Goal: Information Seeking & Learning: Learn about a topic

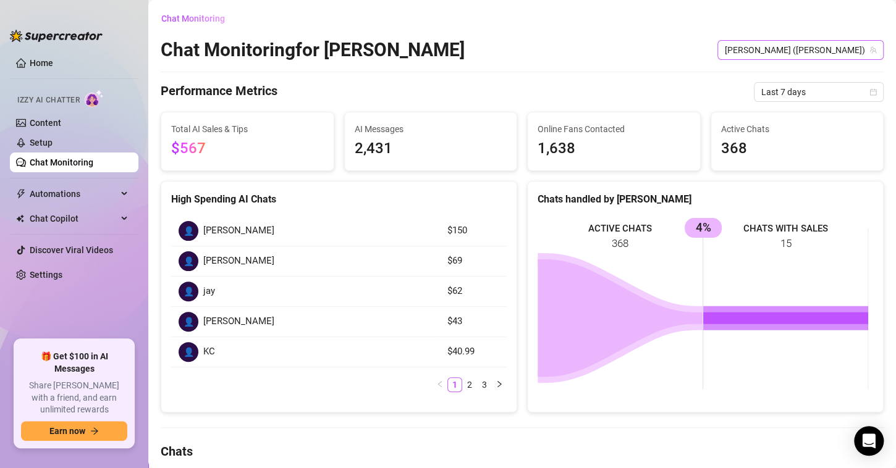
click at [795, 52] on span "[PERSON_NAME] ([PERSON_NAME])" at bounding box center [800, 50] width 151 height 19
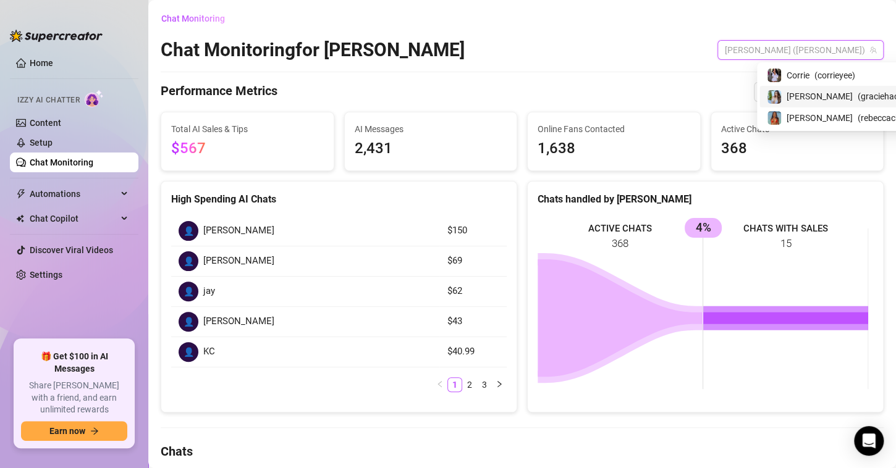
drag, startPoint x: 802, startPoint y: 90, endPoint x: 798, endPoint y: 121, distance: 31.8
click at [803, 90] on span "[PERSON_NAME]" at bounding box center [820, 97] width 66 height 14
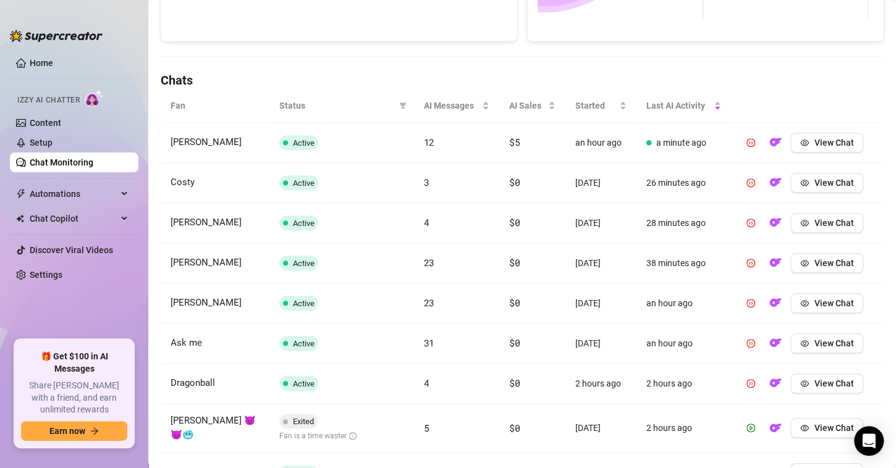
scroll to position [520, 0]
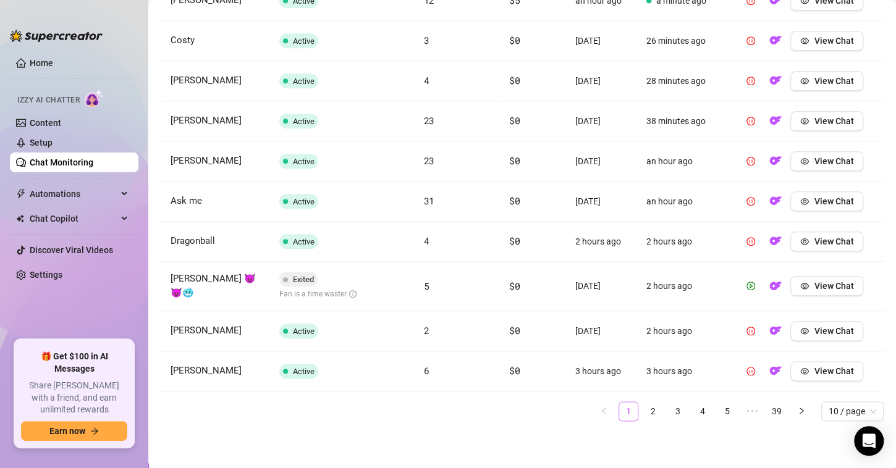
click at [620, 405] on link "1" at bounding box center [628, 411] width 19 height 19
drag, startPoint x: 256, startPoint y: 277, endPoint x: 167, endPoint y: 275, distance: 89.6
click at [167, 275] on td "[PERSON_NAME] 😈😈🥶" at bounding box center [215, 286] width 109 height 49
drag, startPoint x: 193, startPoint y: 302, endPoint x: 162, endPoint y: 279, distance: 38.4
click at [162, 279] on td "[PERSON_NAME] 😈😈🥶" at bounding box center [215, 286] width 109 height 49
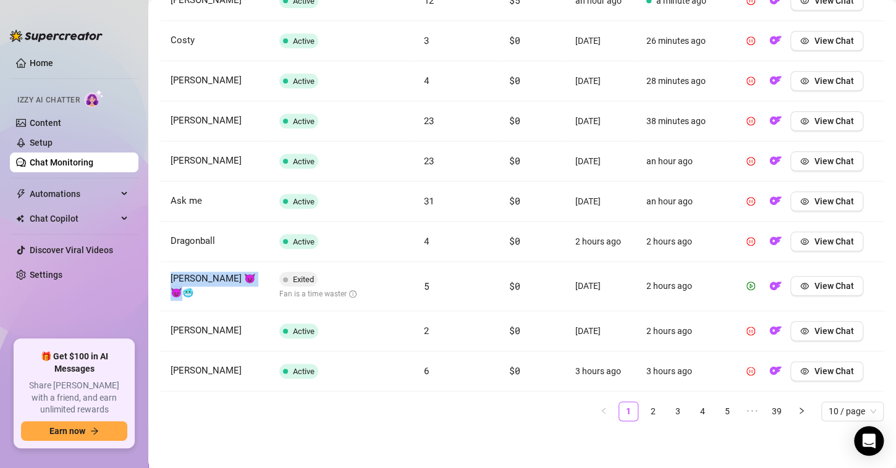
copy span "[PERSON_NAME] 😈😈🥶"
click at [644, 413] on link "2" at bounding box center [653, 411] width 19 height 19
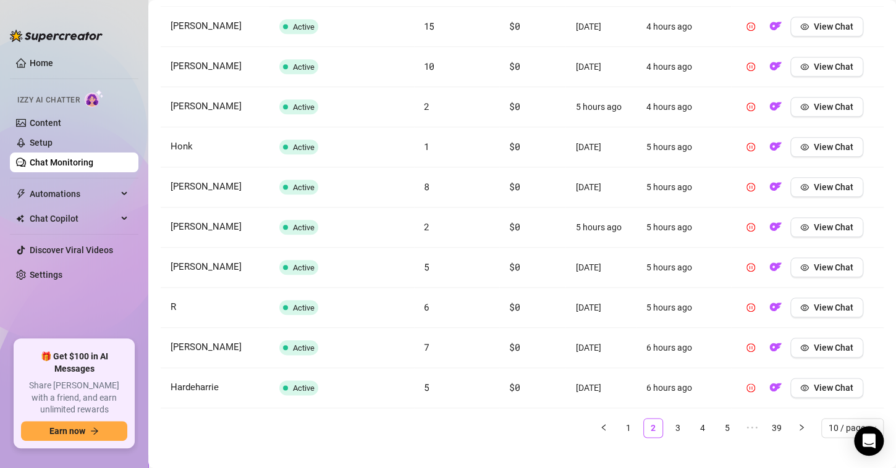
scroll to position [501, 0]
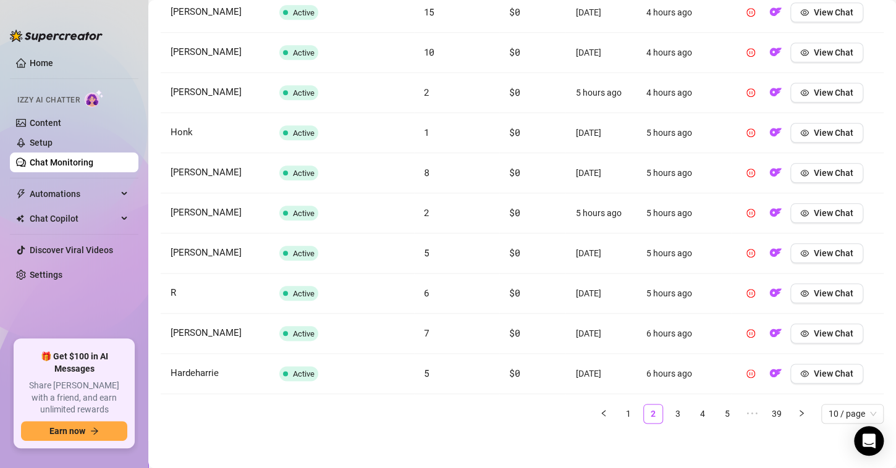
drag, startPoint x: 667, startPoint y: 411, endPoint x: 657, endPoint y: 412, distance: 9.4
click at [669, 411] on link "3" at bounding box center [678, 414] width 19 height 19
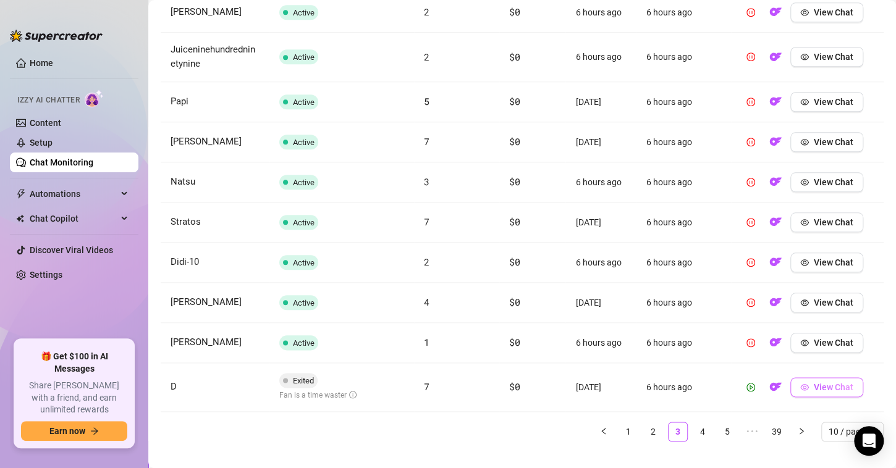
click at [839, 382] on span "View Chat" at bounding box center [834, 387] width 40 height 10
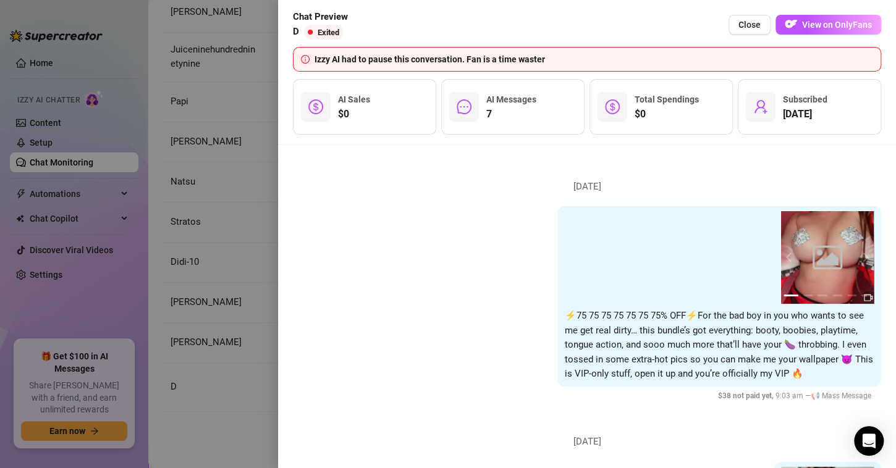
click at [814, 20] on span "View on OnlyFans" at bounding box center [837, 25] width 70 height 10
click at [746, 27] on span "Close" at bounding box center [749, 25] width 22 height 10
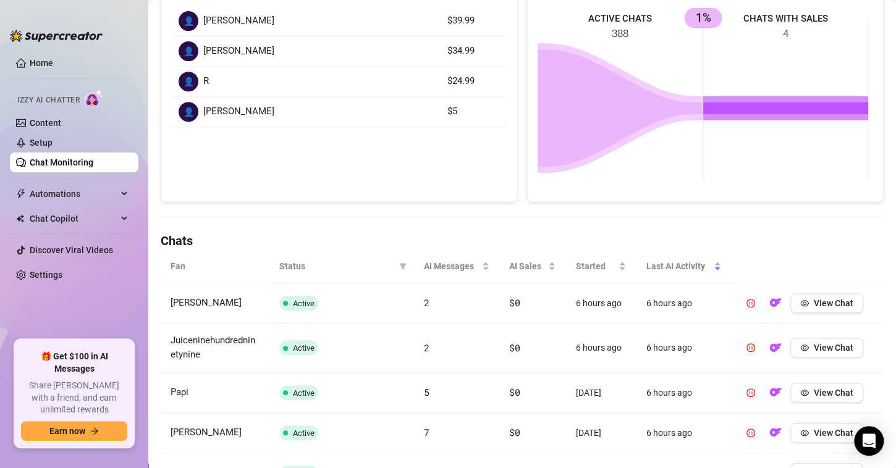
scroll to position [519, 0]
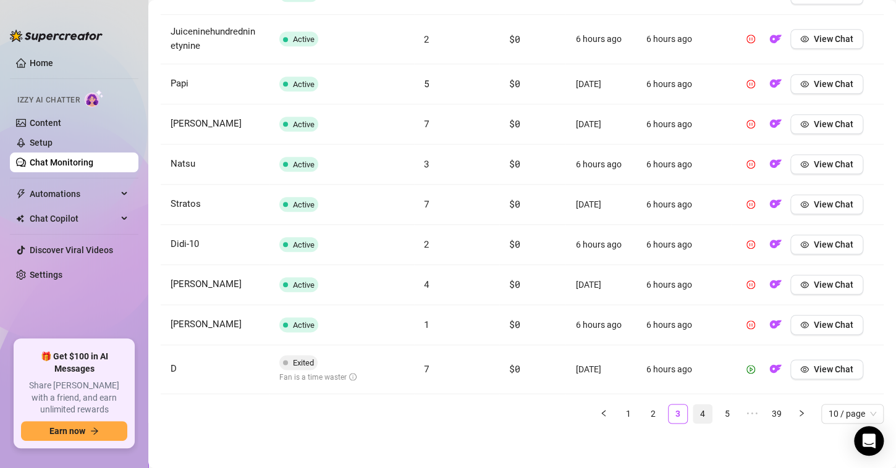
click at [693, 407] on link "4" at bounding box center [702, 414] width 19 height 19
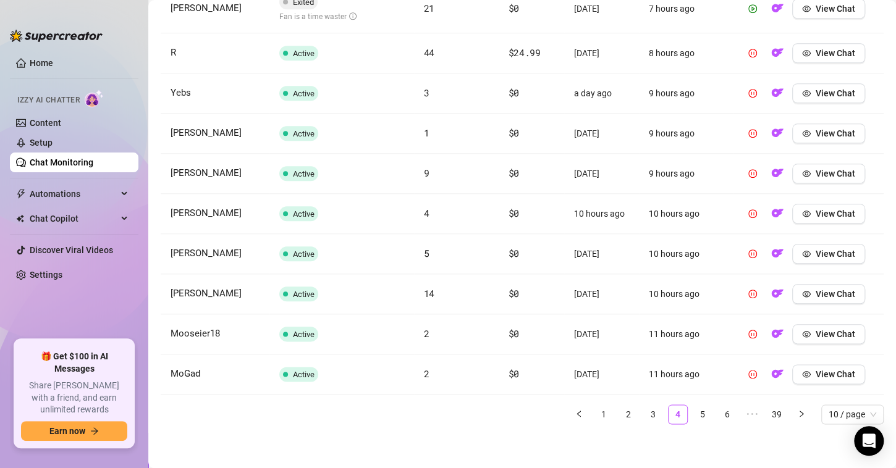
scroll to position [262, 0]
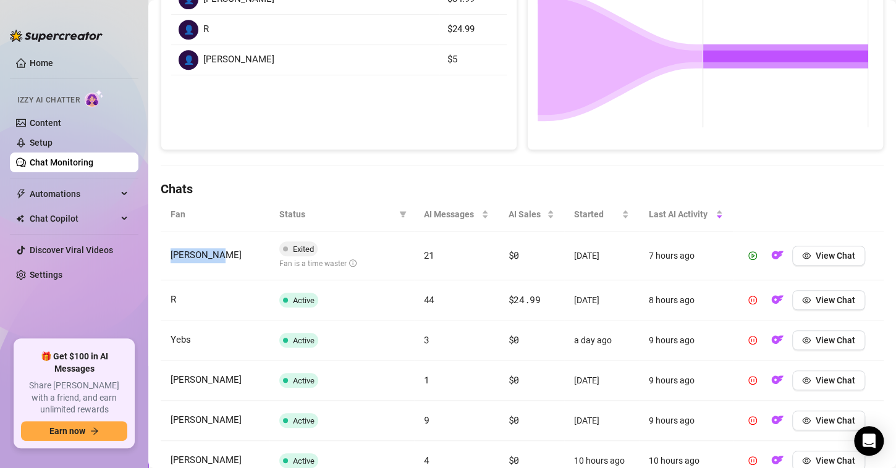
drag, startPoint x: 224, startPoint y: 260, endPoint x: 165, endPoint y: 255, distance: 59.5
click at [165, 255] on td "[PERSON_NAME]" at bounding box center [215, 256] width 109 height 49
copy span "[PERSON_NAME]"
click at [822, 255] on span "View Chat" at bounding box center [836, 256] width 40 height 10
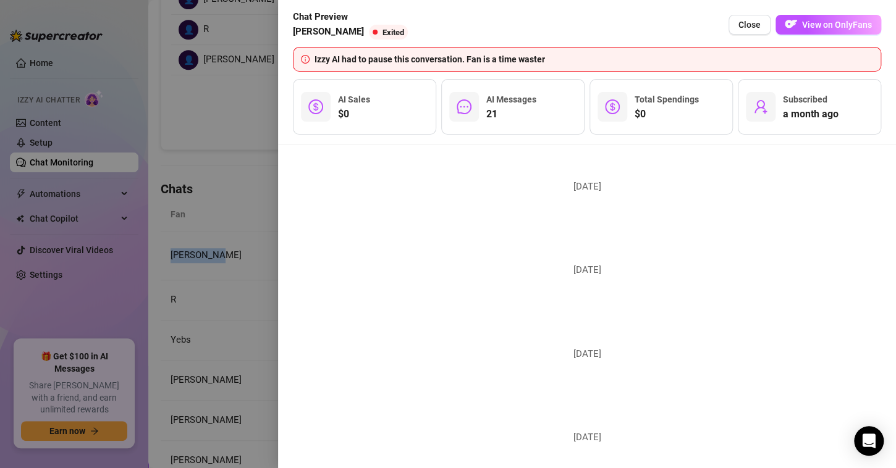
click at [802, 20] on button "View on OnlyFans" at bounding box center [828, 25] width 106 height 20
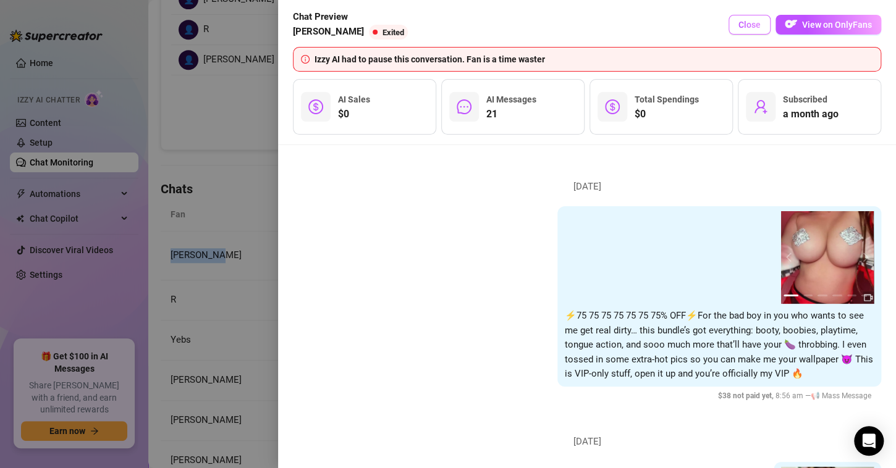
click at [753, 20] on span "Close" at bounding box center [749, 25] width 22 height 10
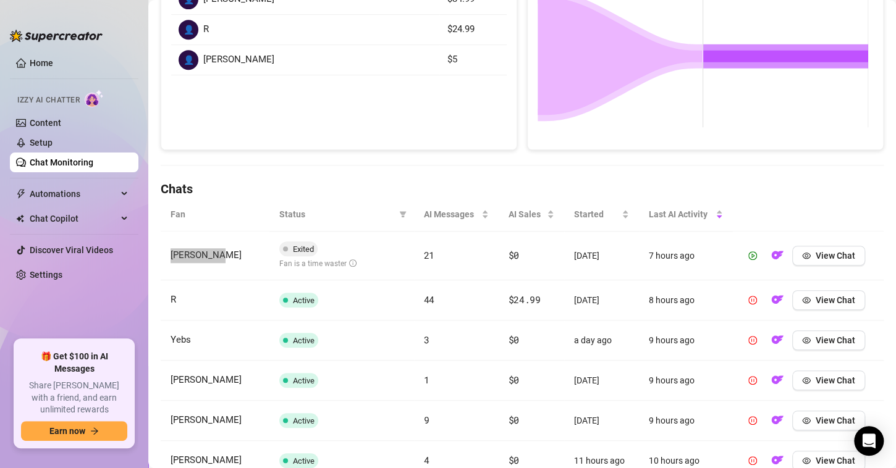
scroll to position [509, 0]
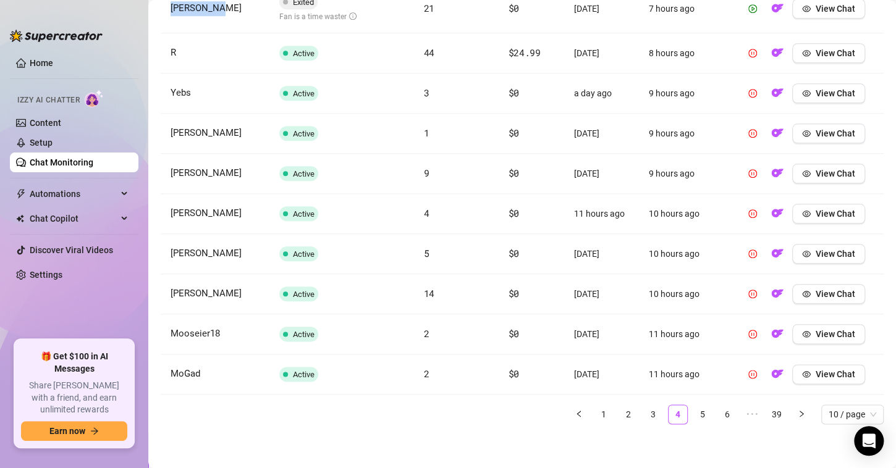
drag, startPoint x: 689, startPoint y: 408, endPoint x: 678, endPoint y: 426, distance: 21.1
click at [693, 409] on link "5" at bounding box center [702, 414] width 19 height 19
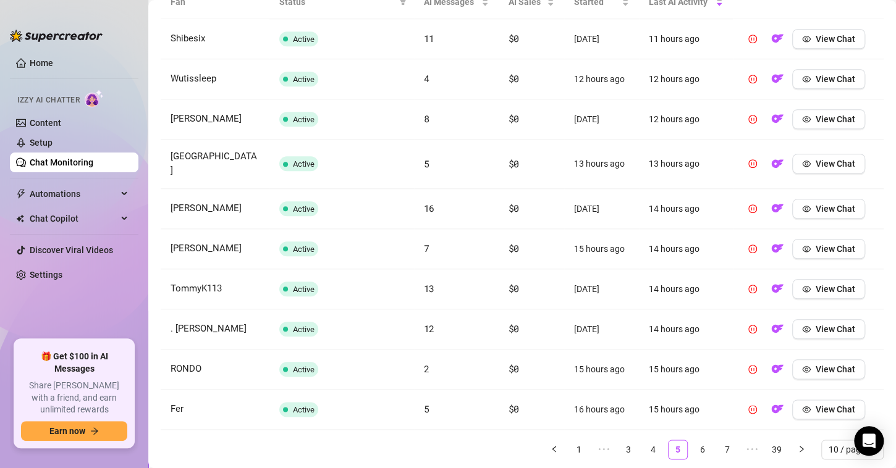
scroll to position [501, 0]
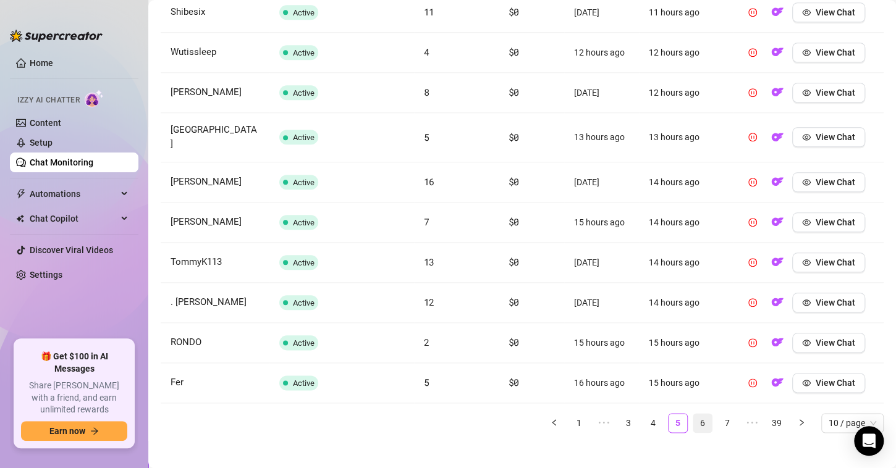
click at [693, 414] on link "6" at bounding box center [702, 423] width 19 height 19
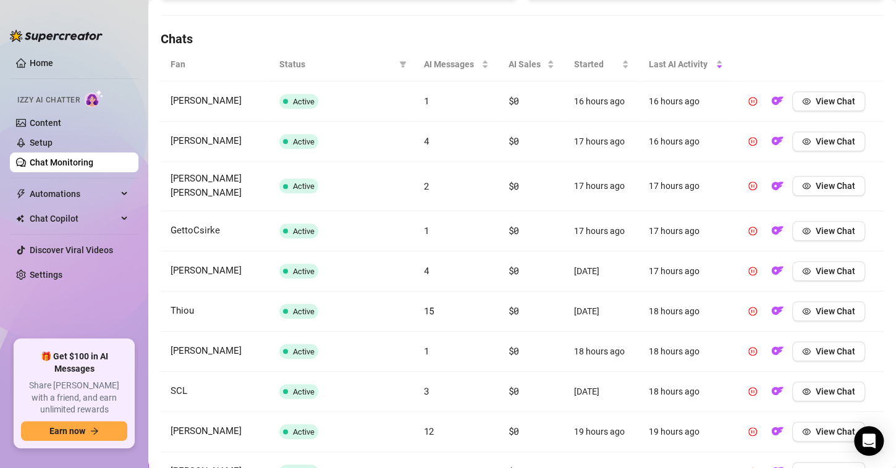
scroll to position [510, 0]
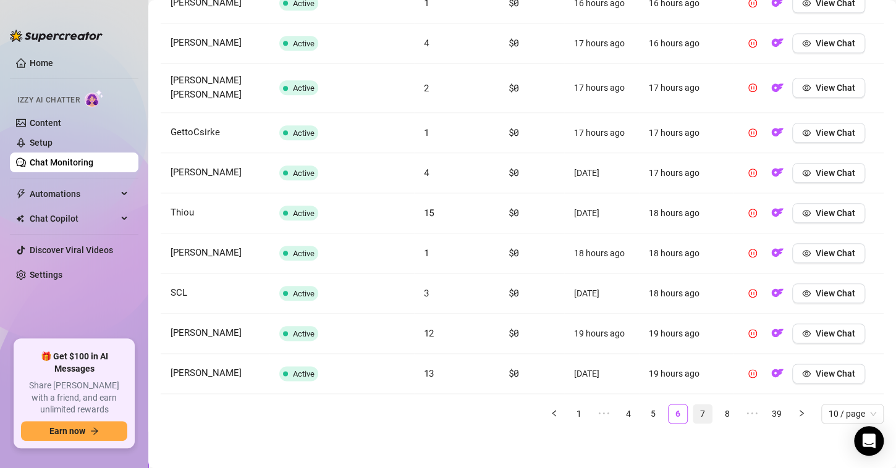
click at [698, 413] on link "7" at bounding box center [702, 414] width 19 height 19
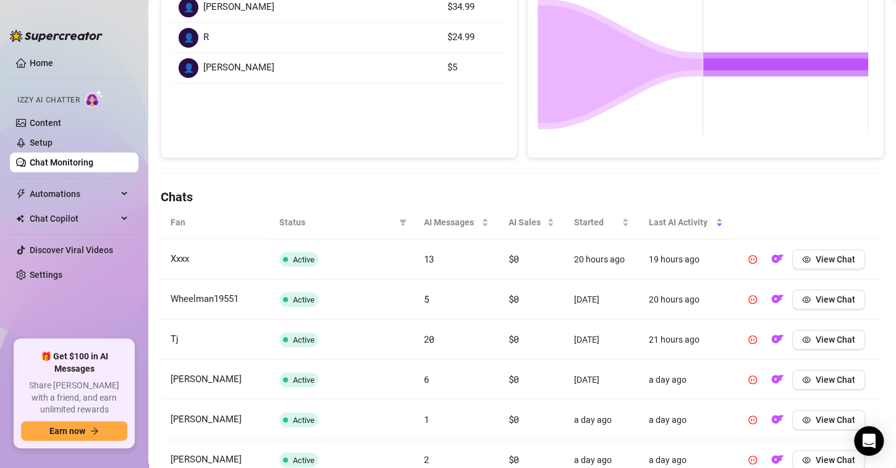
scroll to position [501, 0]
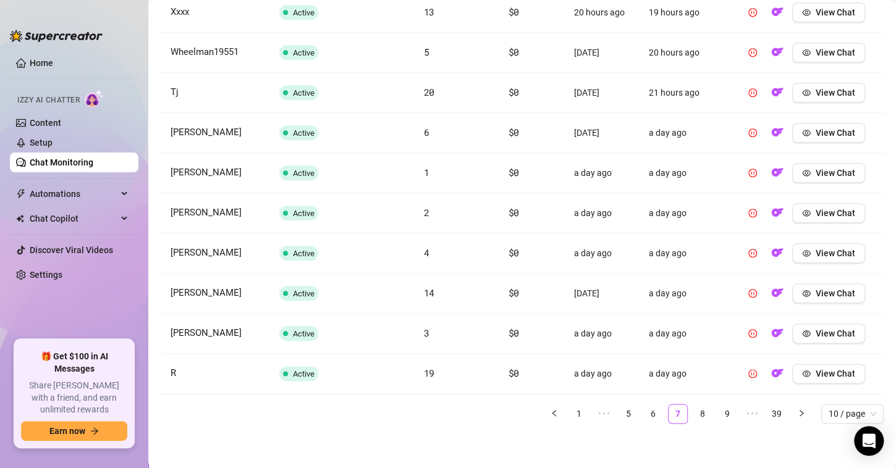
drag, startPoint x: 698, startPoint y: 413, endPoint x: 703, endPoint y: 420, distance: 8.3
click at [698, 413] on link "8" at bounding box center [702, 414] width 19 height 19
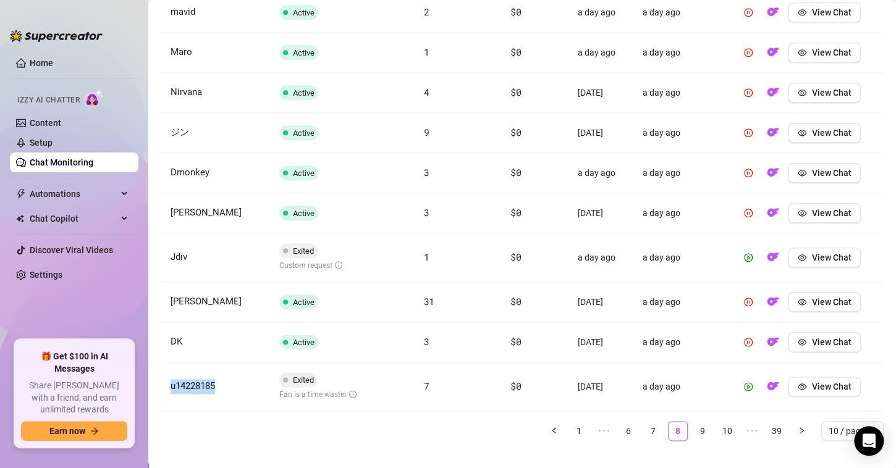
drag, startPoint x: 216, startPoint y: 384, endPoint x: 166, endPoint y: 380, distance: 50.2
click at [166, 380] on td "u14228185" at bounding box center [215, 387] width 109 height 49
copy span "u14228185"
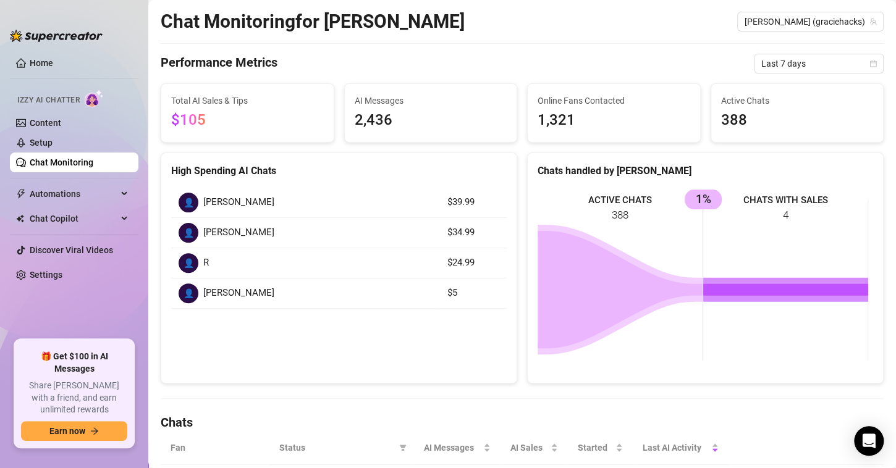
scroll to position [0, 0]
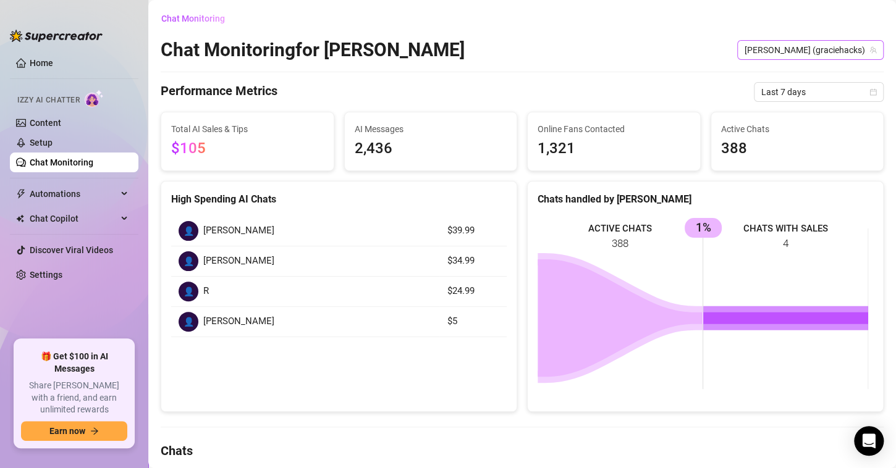
click at [803, 46] on span "[PERSON_NAME] (graciehacks)" at bounding box center [811, 50] width 132 height 19
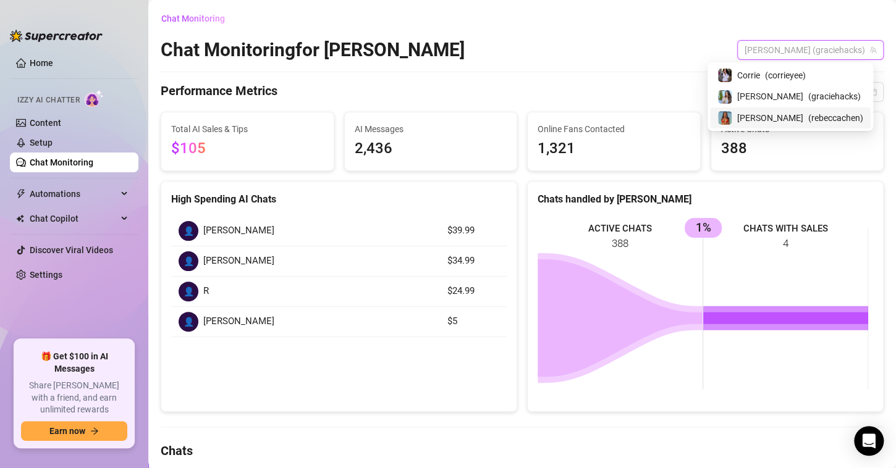
click at [793, 112] on span "[PERSON_NAME]" at bounding box center [770, 118] width 66 height 14
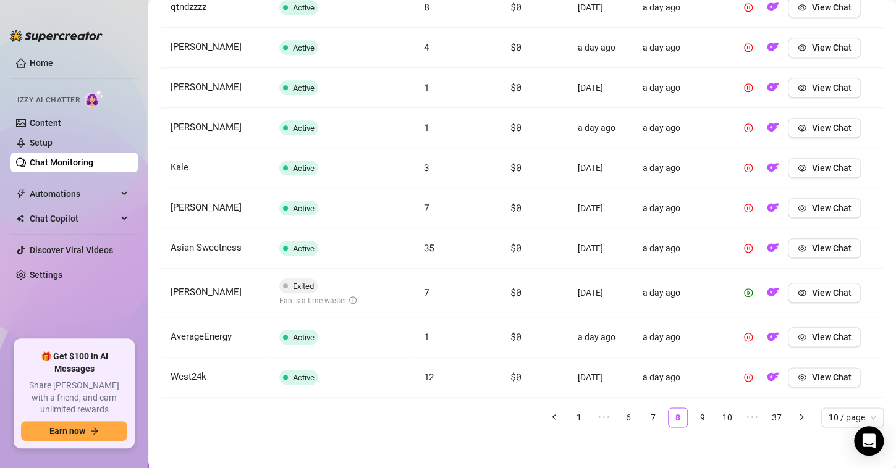
scroll to position [509, 0]
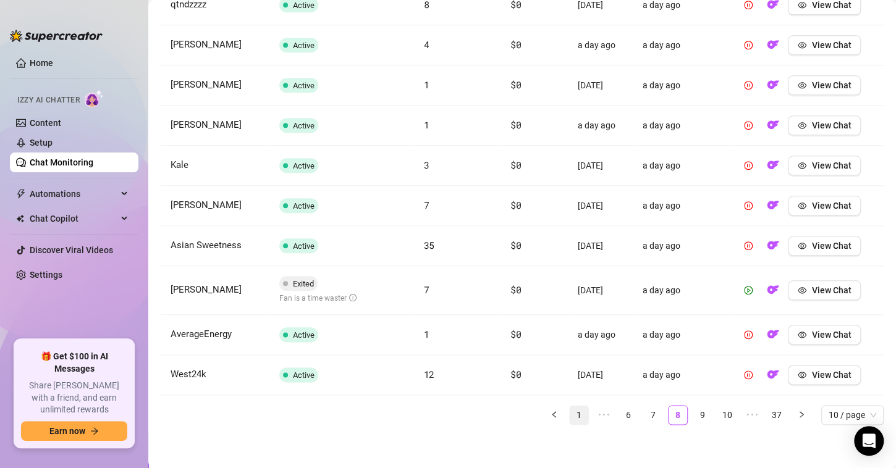
click at [570, 411] on link "1" at bounding box center [579, 415] width 19 height 19
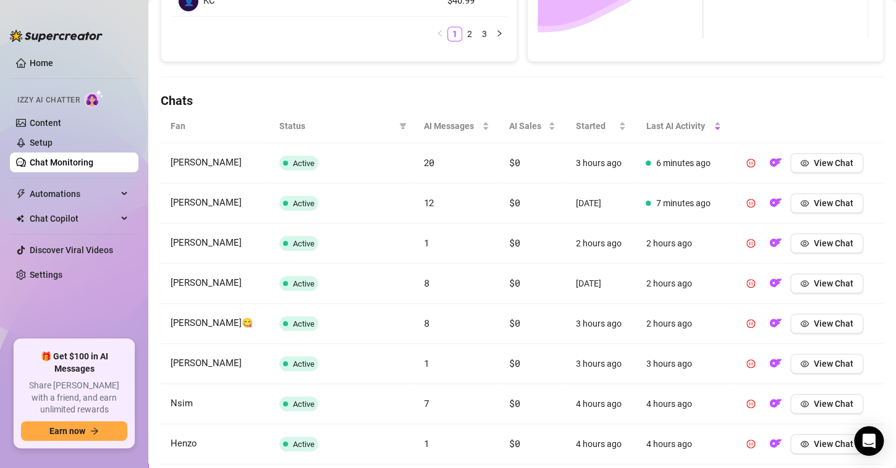
scroll to position [501, 0]
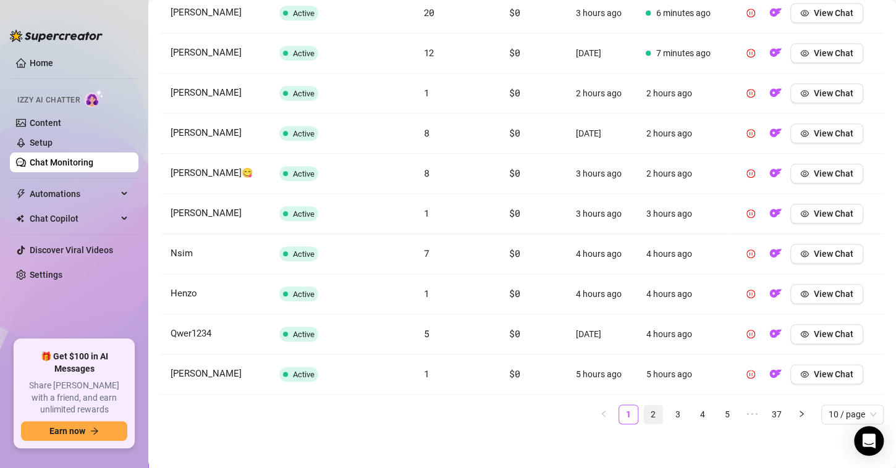
click at [644, 409] on link "2" at bounding box center [653, 414] width 19 height 19
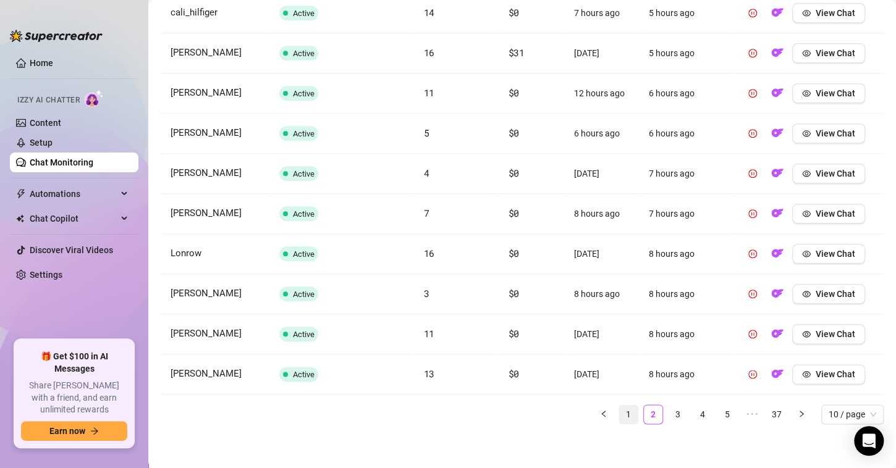
click at [621, 405] on link "1" at bounding box center [628, 414] width 19 height 19
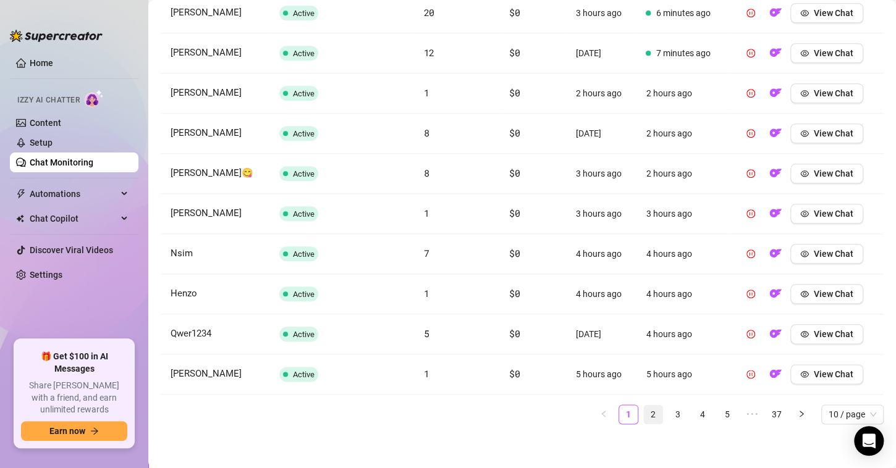
click at [644, 408] on link "2" at bounding box center [653, 414] width 19 height 19
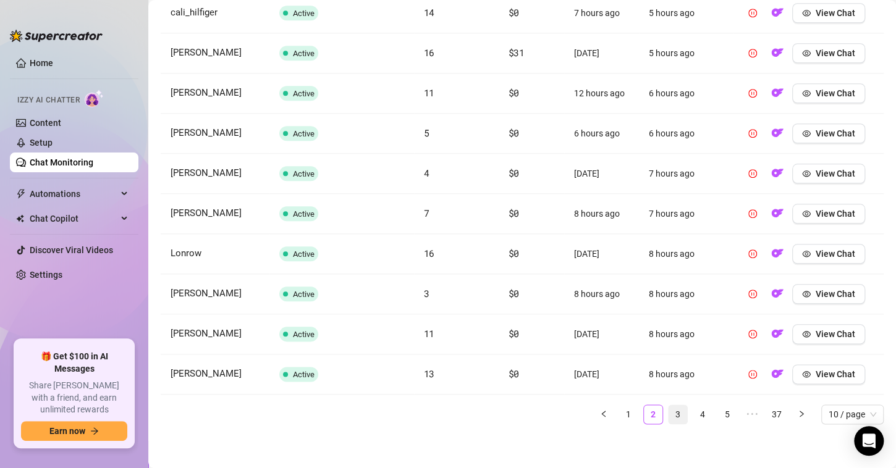
click at [677, 411] on li "3" at bounding box center [678, 415] width 20 height 20
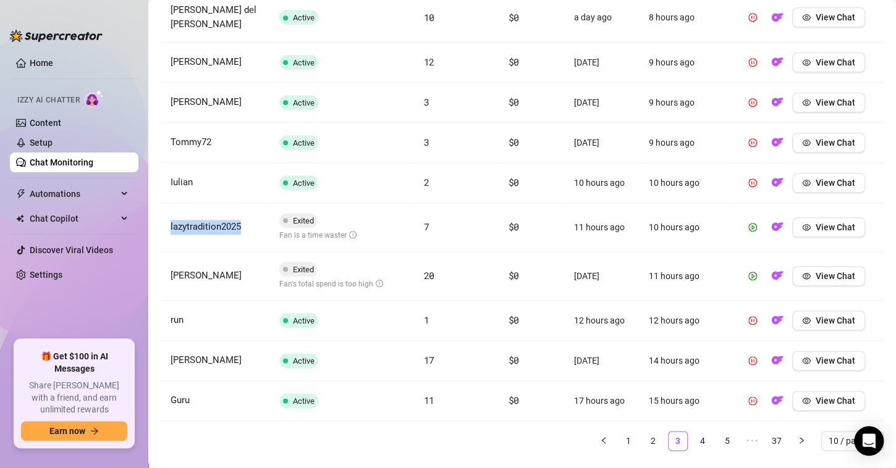
drag, startPoint x: 244, startPoint y: 227, endPoint x: 167, endPoint y: 231, distance: 76.7
click at [167, 231] on td "lazytradition2025" at bounding box center [215, 227] width 109 height 49
copy span "lazytradition2025"
click at [816, 277] on span "View Chat" at bounding box center [836, 276] width 40 height 10
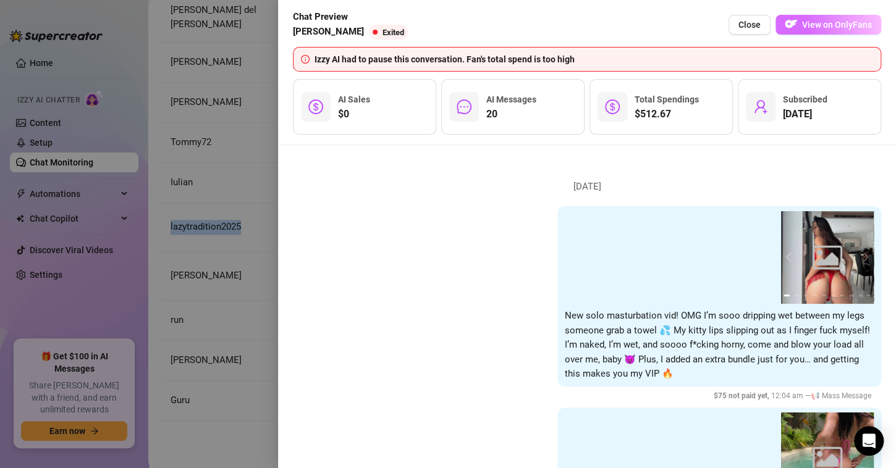
click at [835, 26] on span "View on OnlyFans" at bounding box center [837, 25] width 70 height 10
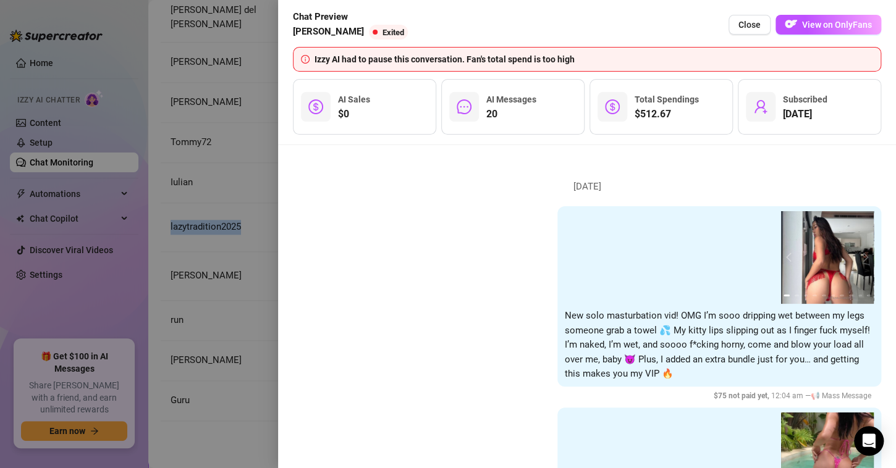
click at [756, 27] on span "Close" at bounding box center [749, 25] width 22 height 10
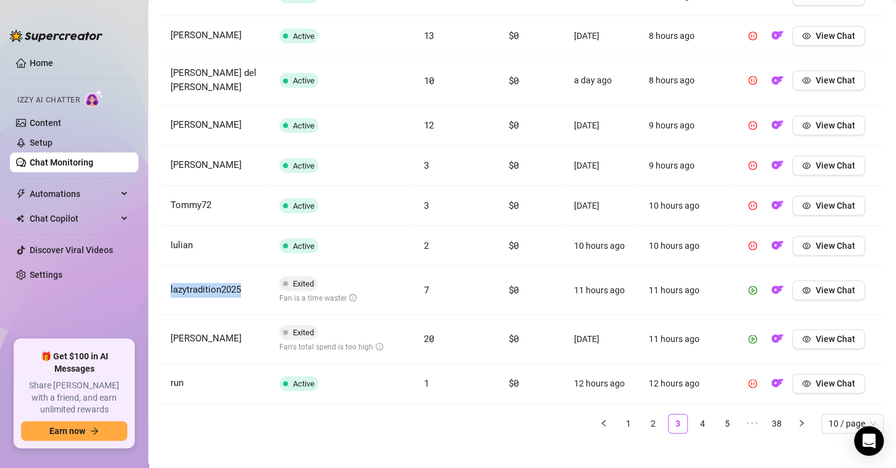
scroll to position [528, 0]
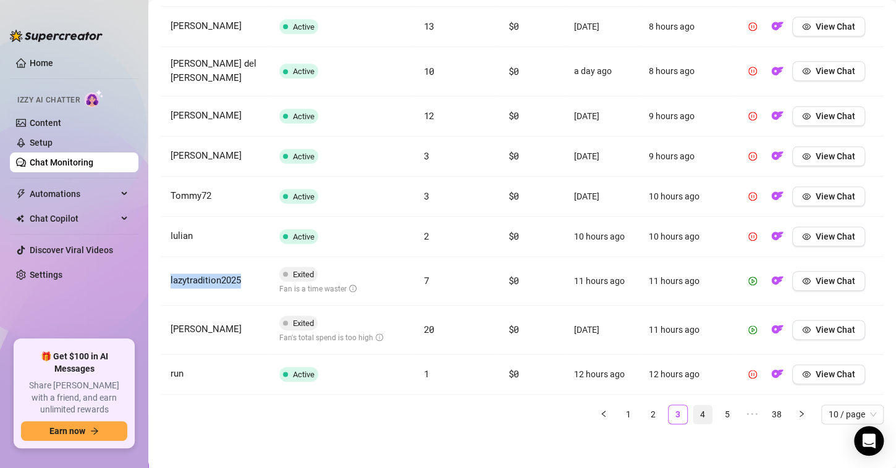
click at [693, 410] on link "4" at bounding box center [702, 414] width 19 height 19
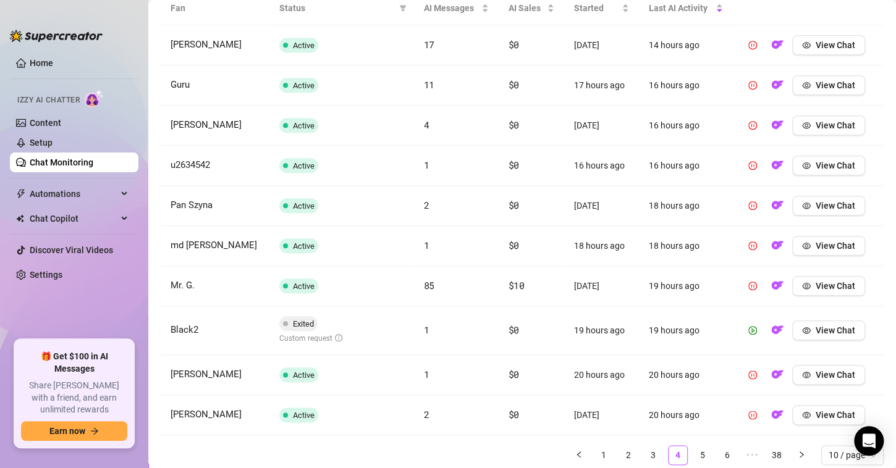
scroll to position [509, 0]
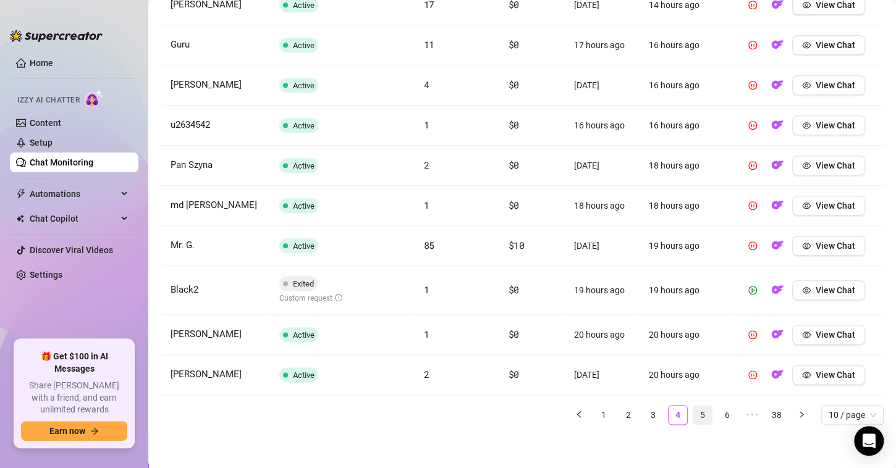
click at [693, 410] on link "5" at bounding box center [702, 415] width 19 height 19
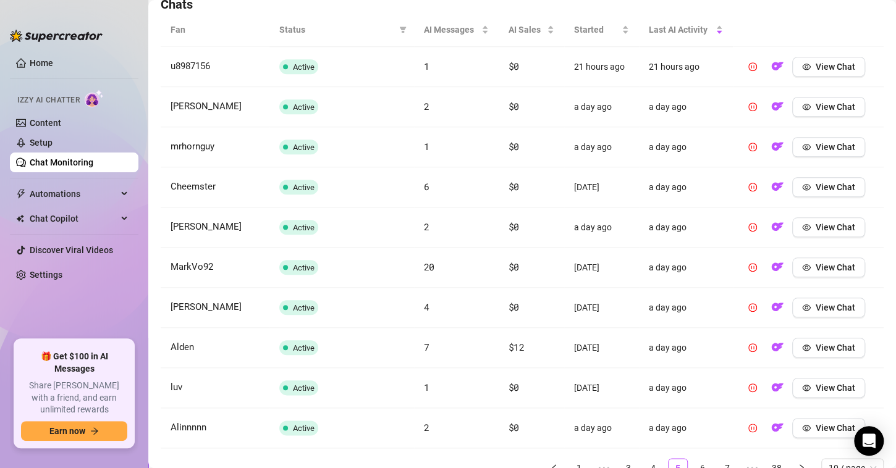
scroll to position [501, 0]
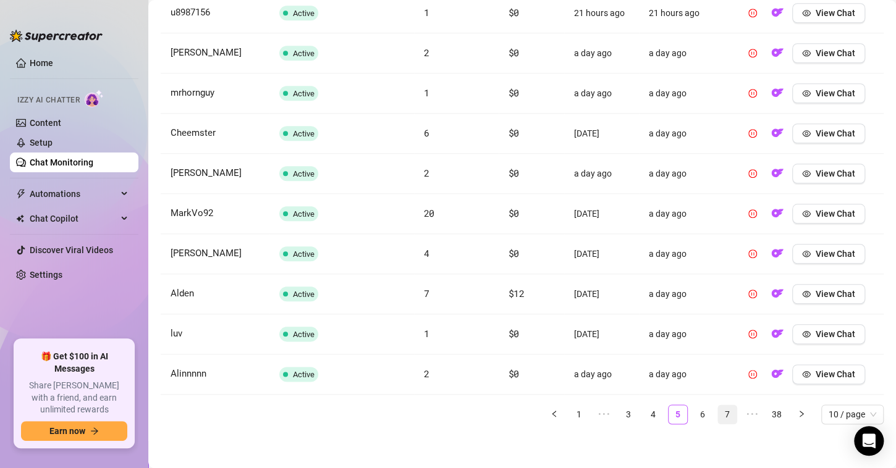
click at [694, 414] on link "6" at bounding box center [702, 414] width 19 height 19
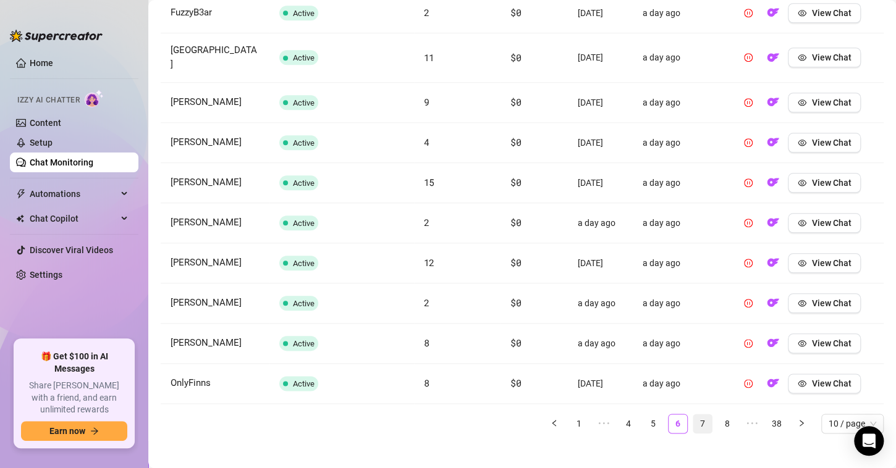
click at [695, 415] on link "7" at bounding box center [702, 424] width 19 height 19
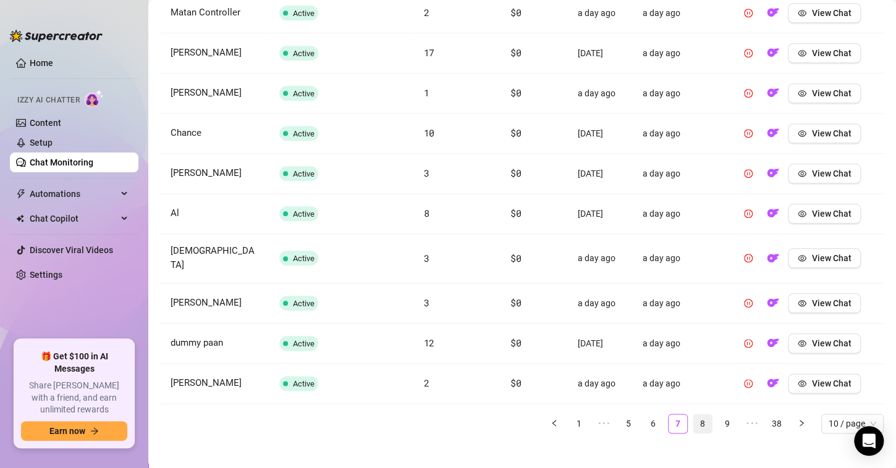
click at [696, 415] on link "8" at bounding box center [702, 424] width 19 height 19
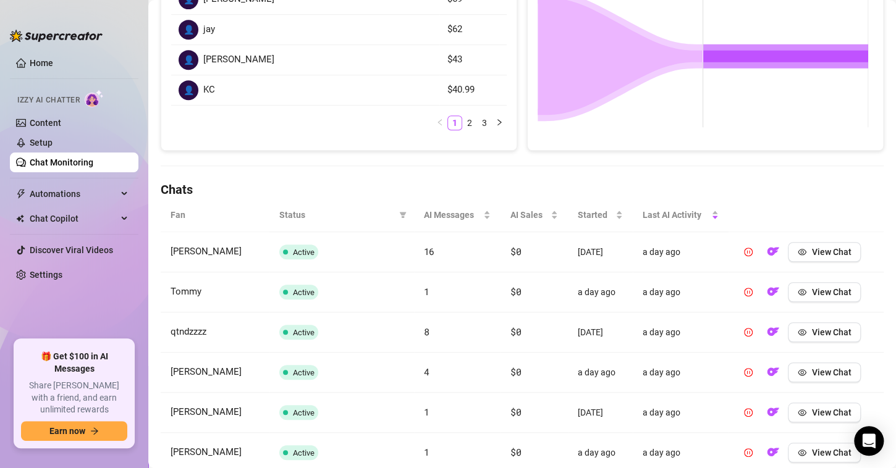
scroll to position [0, 0]
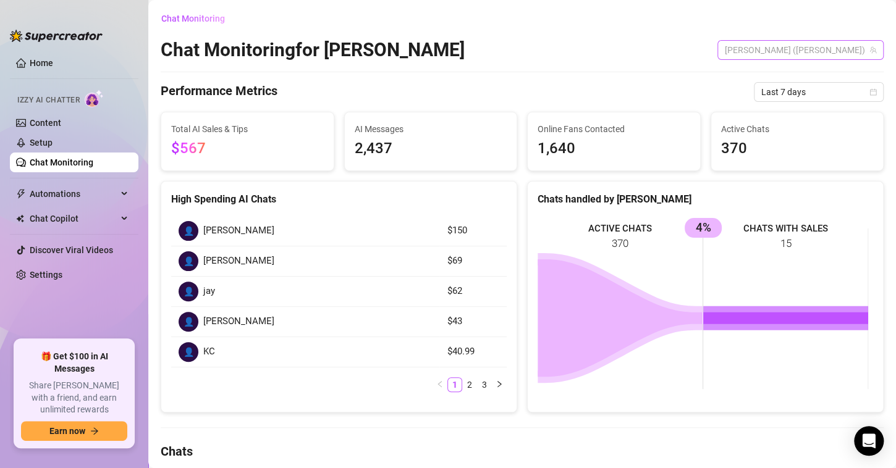
click at [820, 51] on span "[PERSON_NAME] ([PERSON_NAME])" at bounding box center [800, 50] width 151 height 19
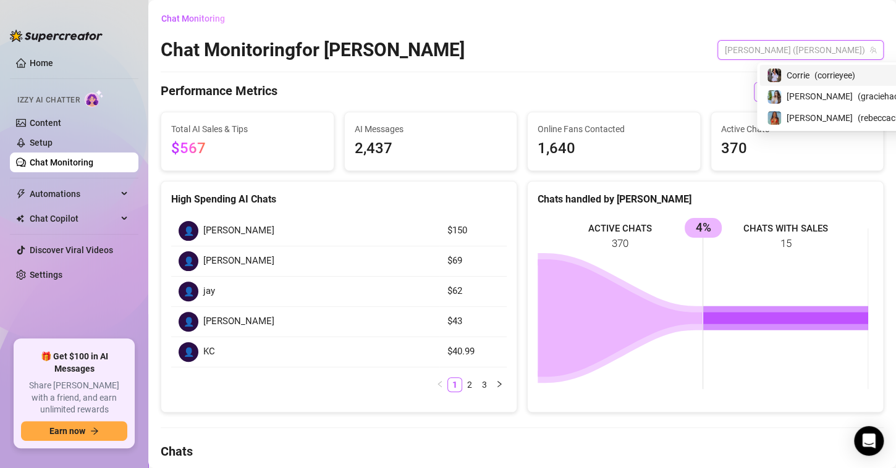
drag, startPoint x: 821, startPoint y: 78, endPoint x: 825, endPoint y: 98, distance: 20.1
click at [822, 77] on span "( corrieyee )" at bounding box center [834, 76] width 41 height 14
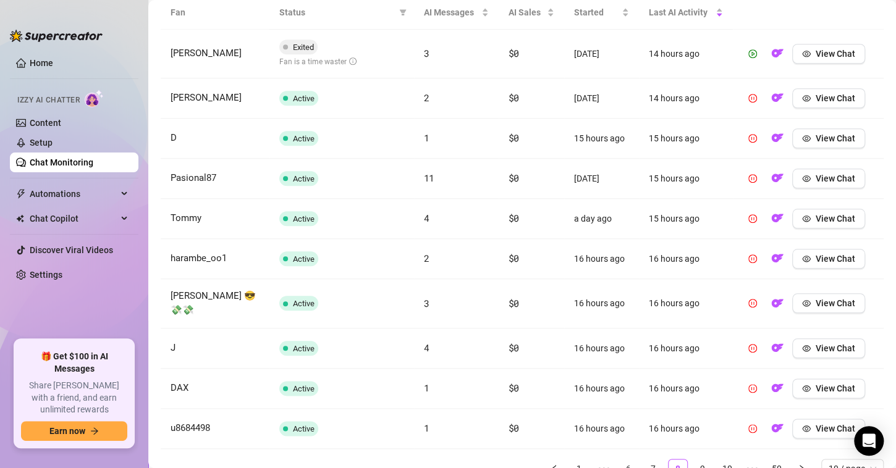
scroll to position [509, 0]
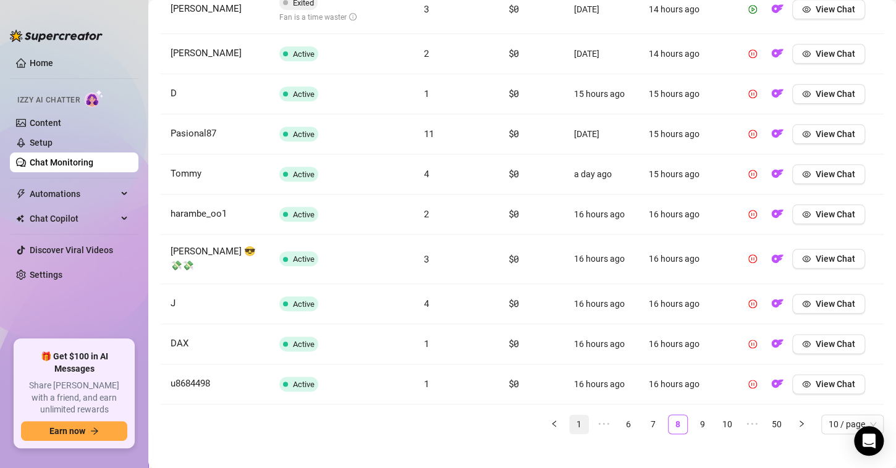
click at [570, 415] on link "1" at bounding box center [579, 424] width 19 height 19
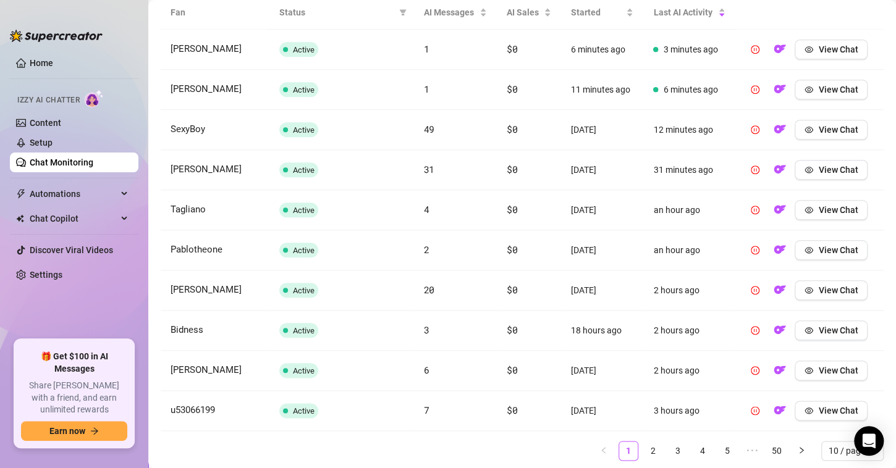
scroll to position [501, 0]
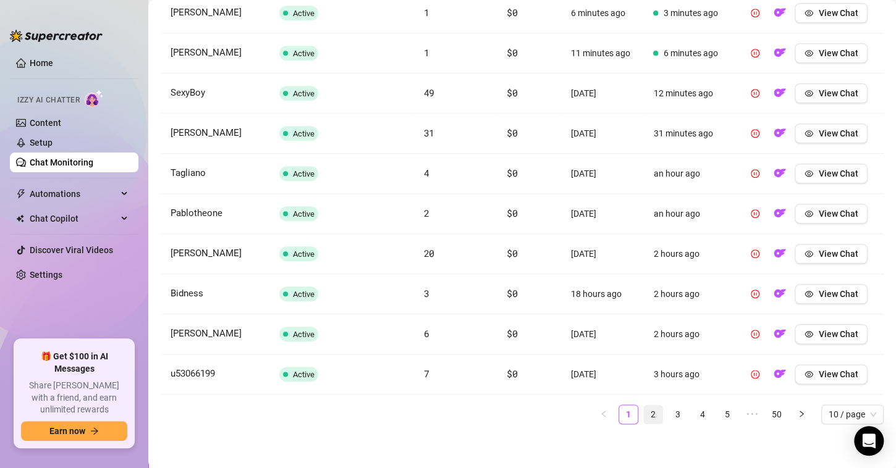
click at [644, 414] on link "2" at bounding box center [653, 414] width 19 height 19
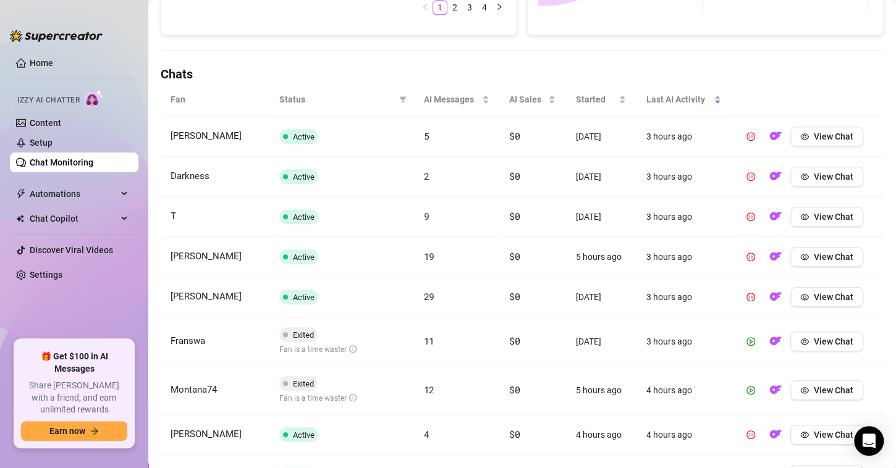
scroll to position [439, 0]
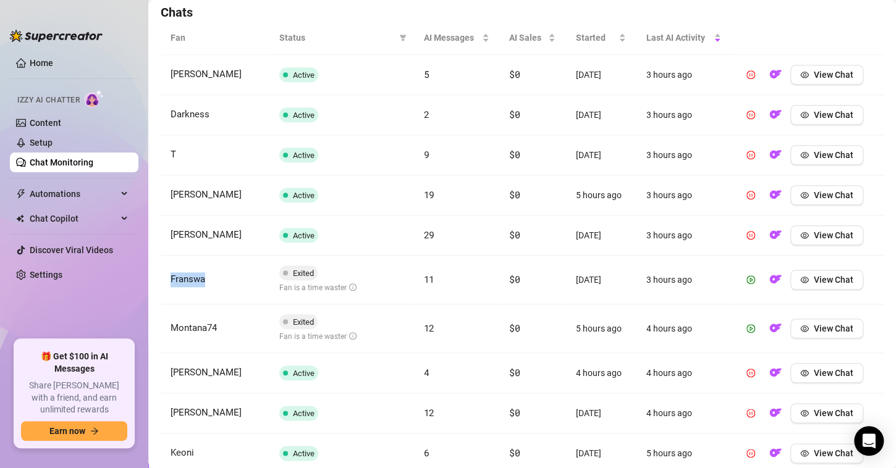
drag, startPoint x: 214, startPoint y: 277, endPoint x: 170, endPoint y: 271, distance: 44.9
click at [170, 271] on td "Franswa" at bounding box center [215, 280] width 109 height 49
copy span "Franswa"
drag, startPoint x: 227, startPoint y: 321, endPoint x: 163, endPoint y: 320, distance: 64.3
click at [164, 319] on td "Montana74" at bounding box center [215, 329] width 109 height 49
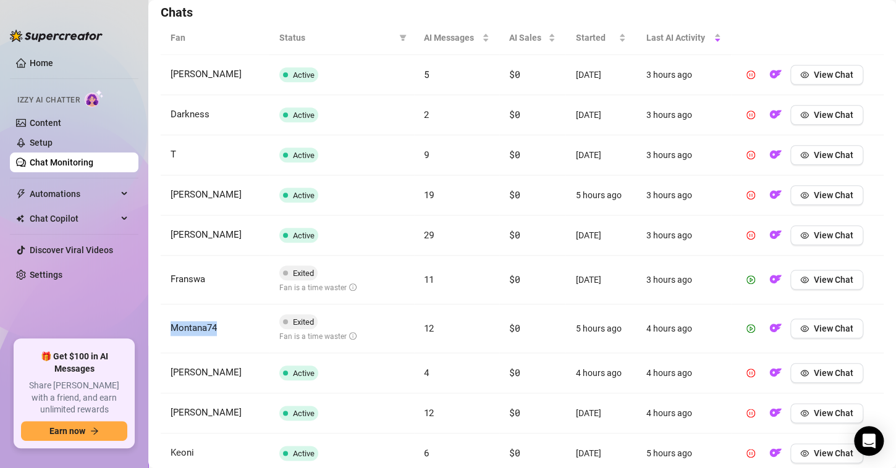
copy span "Montana74"
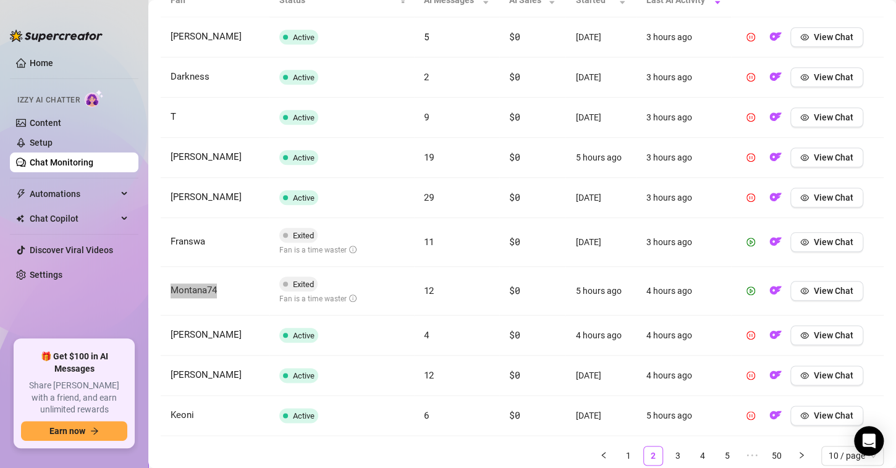
scroll to position [518, 0]
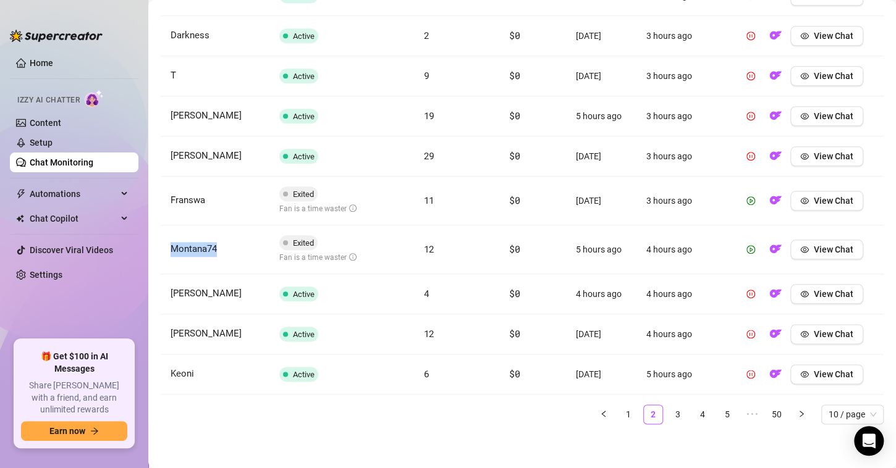
click at [669, 407] on link "3" at bounding box center [678, 414] width 19 height 19
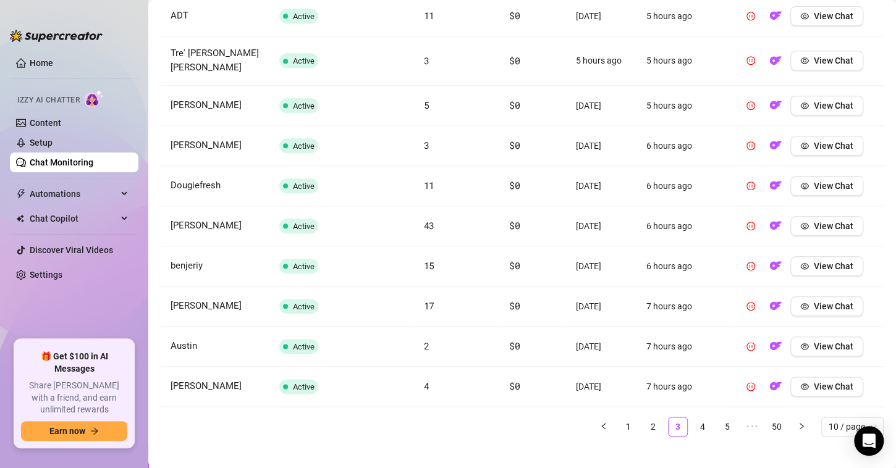
scroll to position [501, 0]
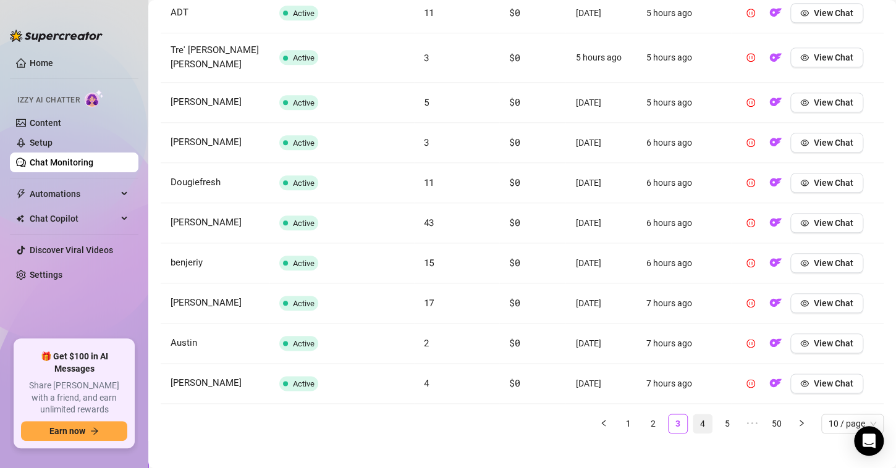
click at [694, 415] on link "4" at bounding box center [702, 424] width 19 height 19
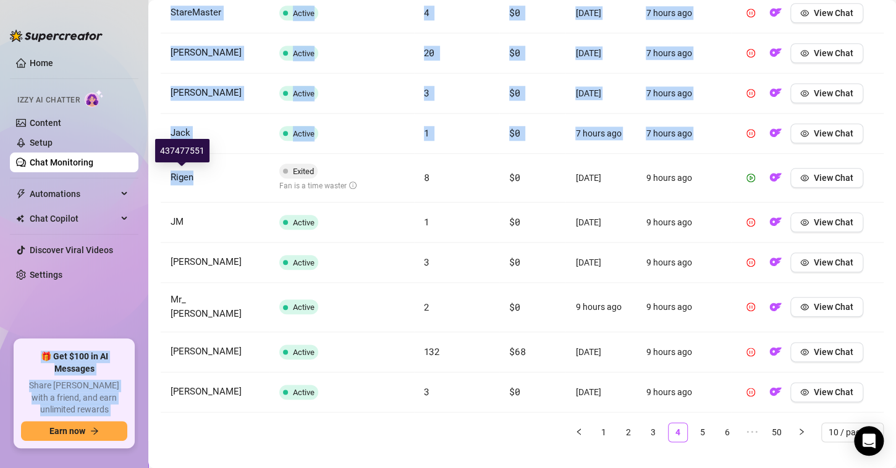
drag, startPoint x: 206, startPoint y: 180, endPoint x: 143, endPoint y: 168, distance: 64.8
click at [143, 168] on div "Home Izzy AI Chatter Content Setup Chat Monitoring Automations Chat Copilot Dis…" at bounding box center [448, 234] width 896 height 468
click at [182, 178] on span "Rigen" at bounding box center [182, 177] width 23 height 11
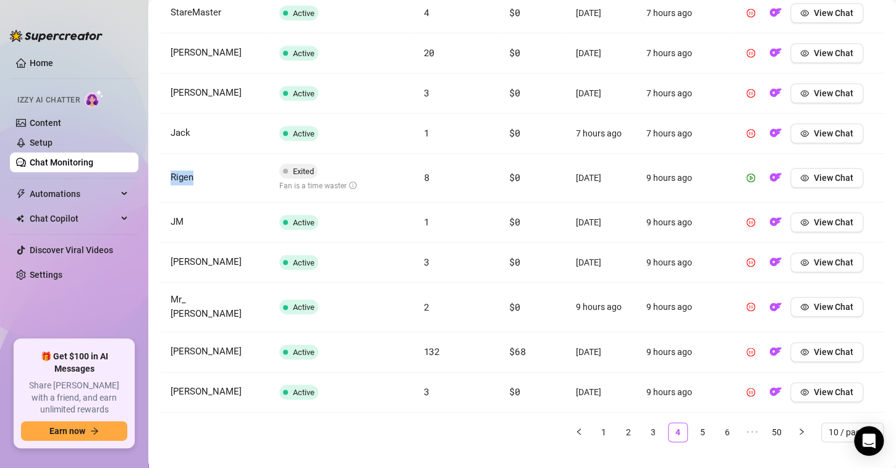
drag, startPoint x: 219, startPoint y: 179, endPoint x: 169, endPoint y: 171, distance: 51.4
click at [169, 171] on td "Rigen" at bounding box center [215, 178] width 109 height 49
copy span "Rigen"
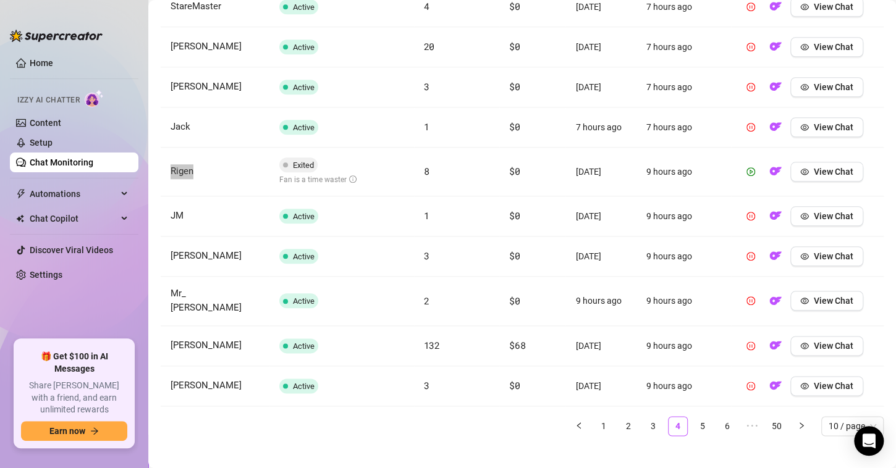
scroll to position [509, 0]
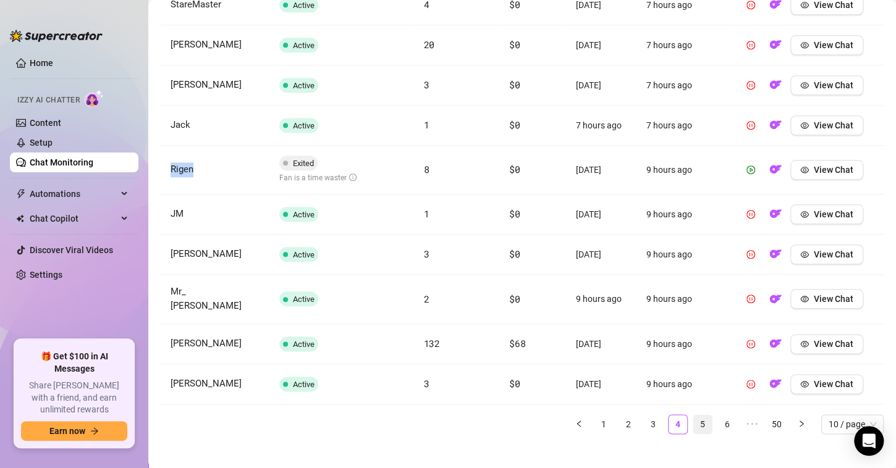
click at [698, 418] on link "5" at bounding box center [702, 424] width 19 height 19
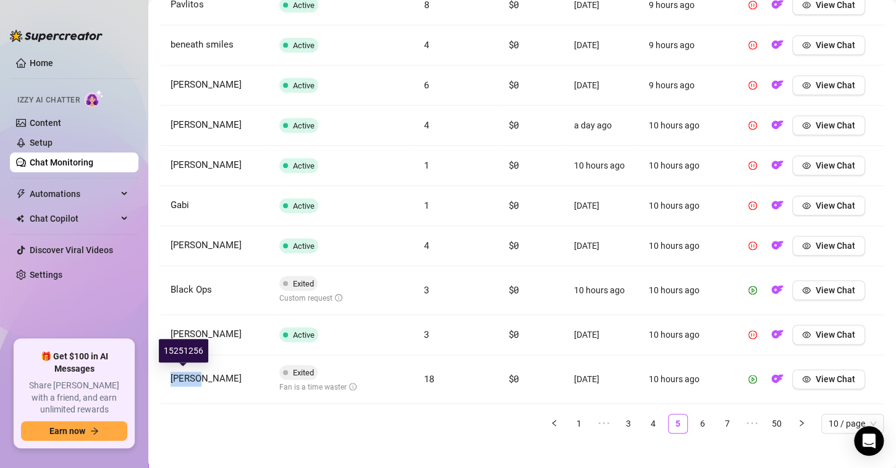
drag, startPoint x: 216, startPoint y: 377, endPoint x: 172, endPoint y: 377, distance: 43.3
click at [172, 377] on td "[PERSON_NAME]" at bounding box center [215, 379] width 109 height 49
click at [802, 376] on icon "eye" at bounding box center [806, 379] width 9 height 6
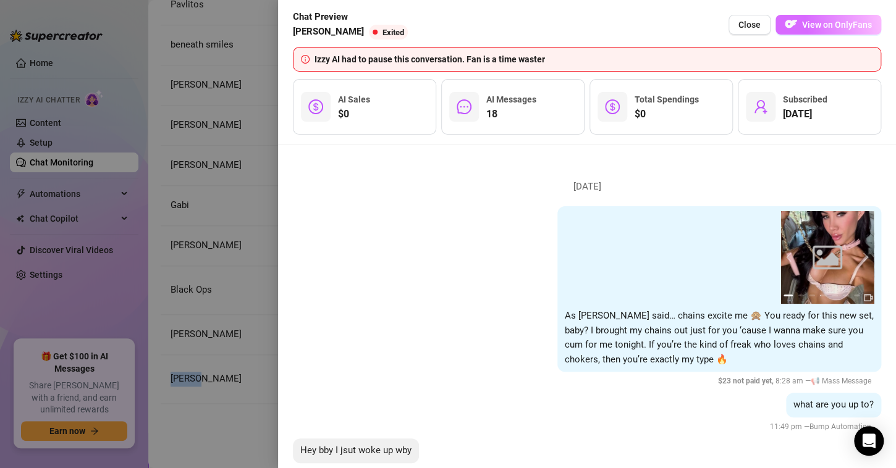
click at [834, 25] on span "View on OnlyFans" at bounding box center [837, 25] width 70 height 10
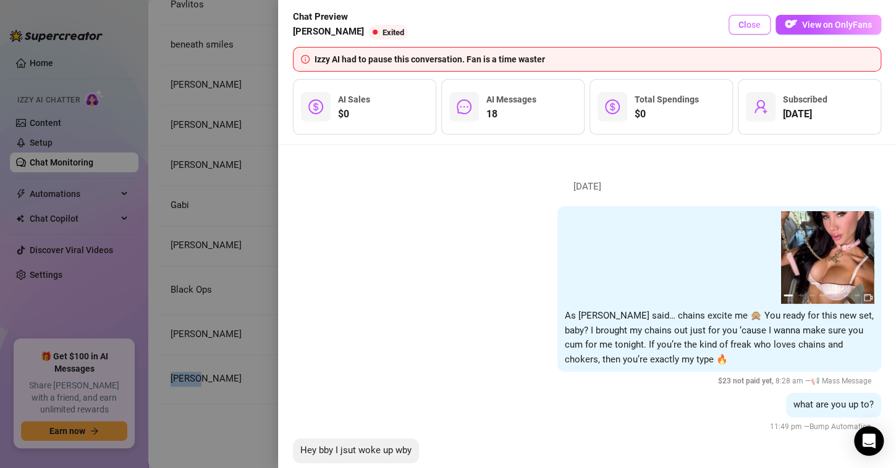
click at [738, 28] on button "Close" at bounding box center [750, 25] width 42 height 20
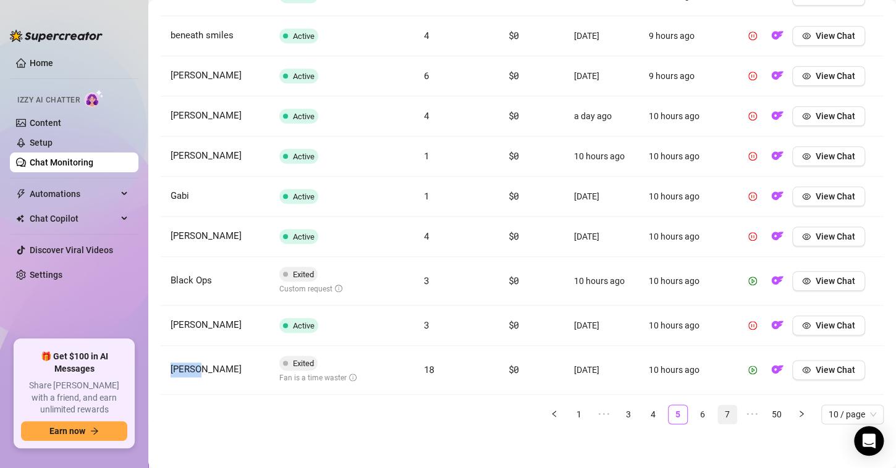
click at [694, 412] on link "6" at bounding box center [702, 414] width 19 height 19
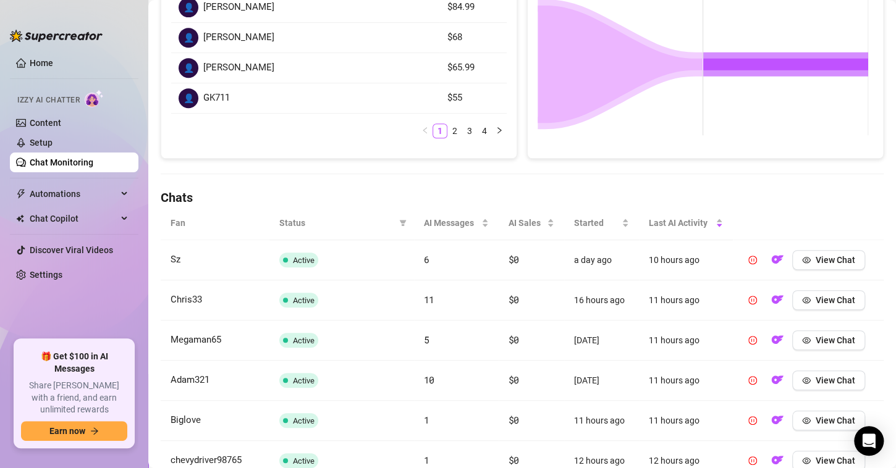
scroll to position [501, 0]
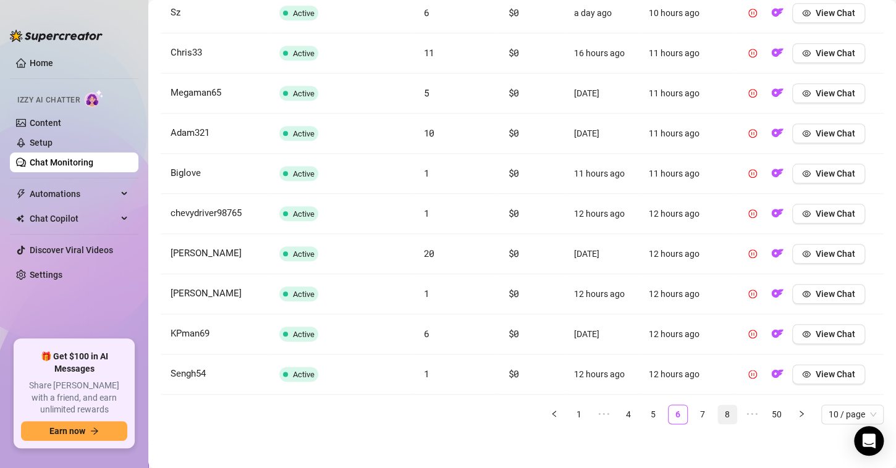
click at [699, 413] on link "7" at bounding box center [702, 414] width 19 height 19
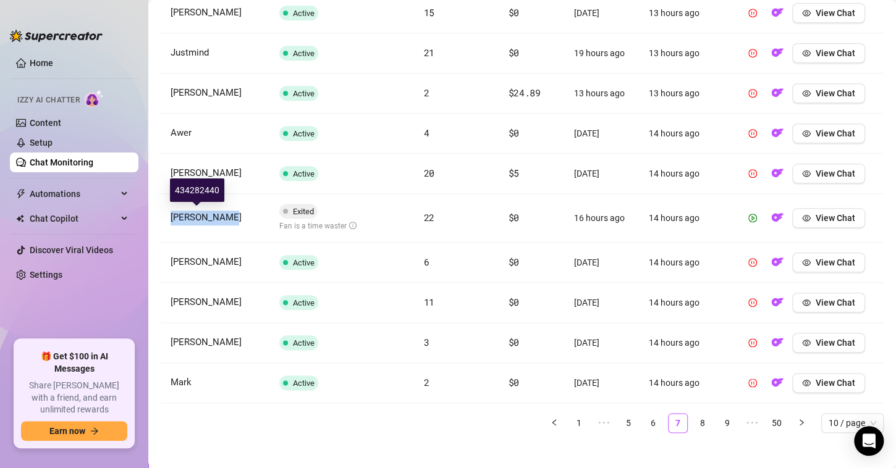
drag, startPoint x: 232, startPoint y: 218, endPoint x: 163, endPoint y: 216, distance: 69.2
click at [163, 216] on td "[PERSON_NAME]" at bounding box center [215, 218] width 109 height 49
copy span "[PERSON_NAME]"
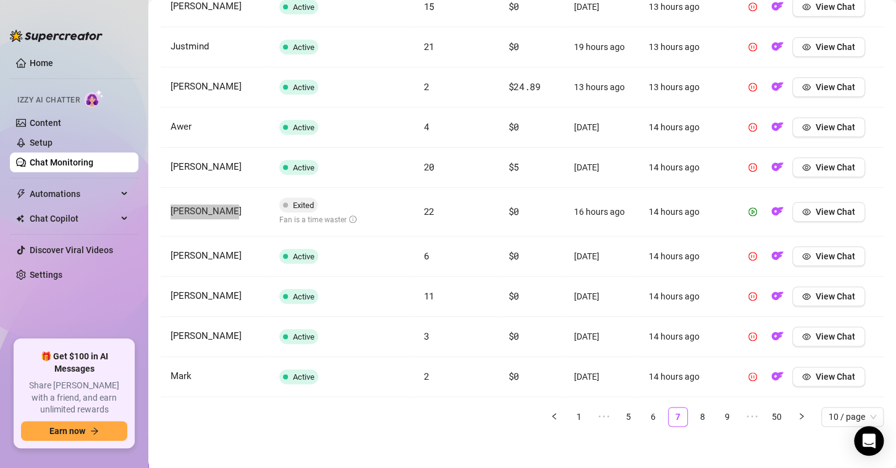
scroll to position [509, 0]
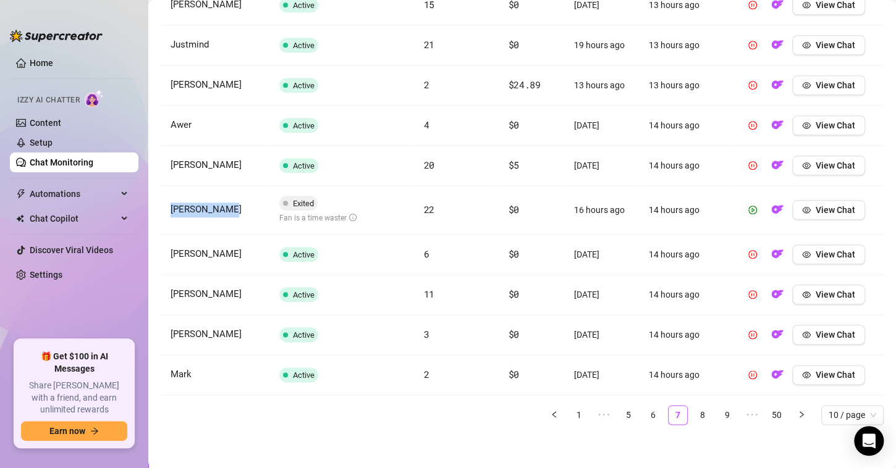
drag, startPoint x: 690, startPoint y: 415, endPoint x: 677, endPoint y: 421, distance: 15.2
click at [693, 415] on link "8" at bounding box center [702, 415] width 19 height 19
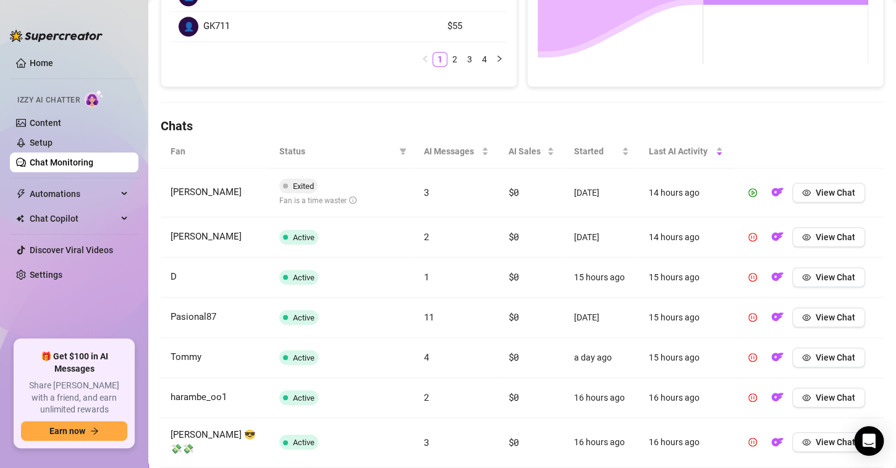
scroll to position [324, 0]
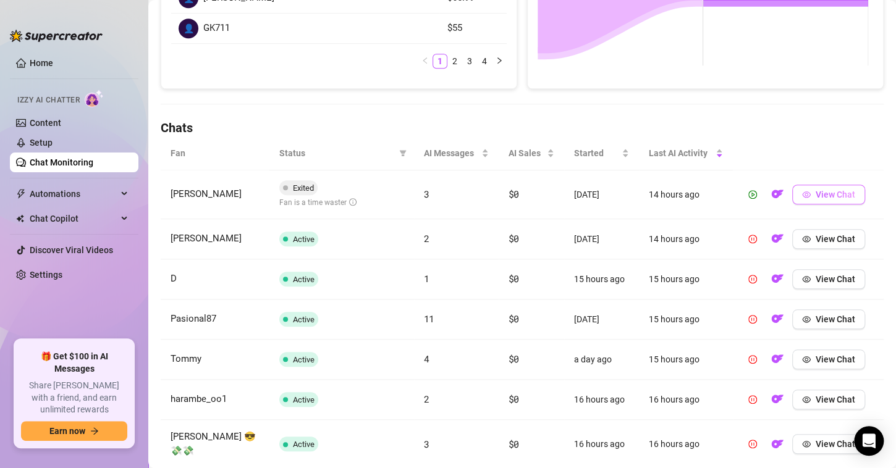
click at [805, 191] on button "View Chat" at bounding box center [828, 195] width 73 height 20
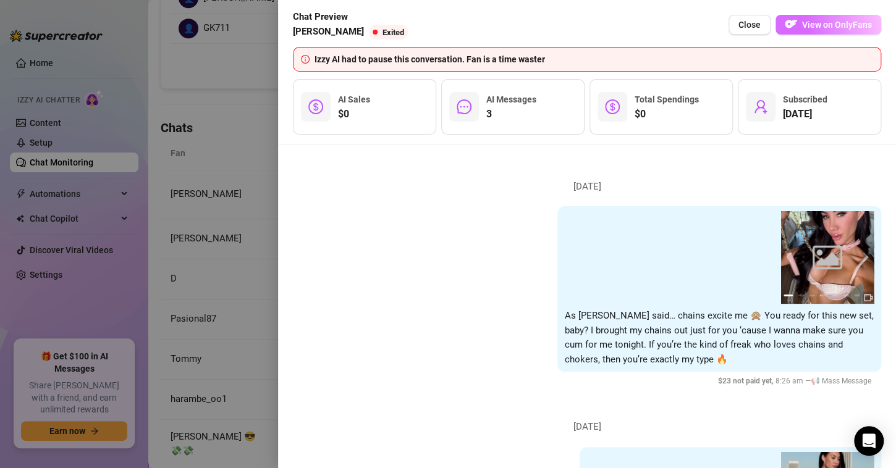
drag, startPoint x: 813, startPoint y: 12, endPoint x: 815, endPoint y: 22, distance: 10.2
click at [813, 12] on div "Chat Preview [PERSON_NAME] Exited Close View on OnlyFans" at bounding box center [587, 25] width 588 height 30
click at [815, 22] on span "View on OnlyFans" at bounding box center [837, 25] width 70 height 10
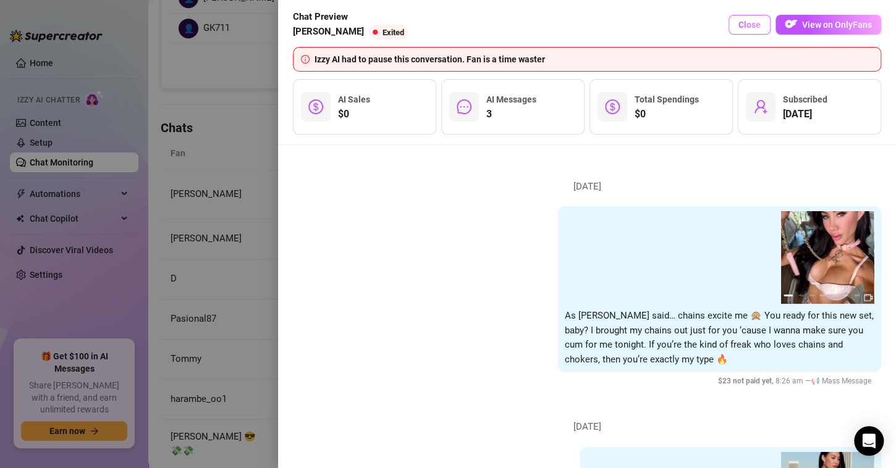
click at [740, 29] on span "Close" at bounding box center [749, 25] width 22 height 10
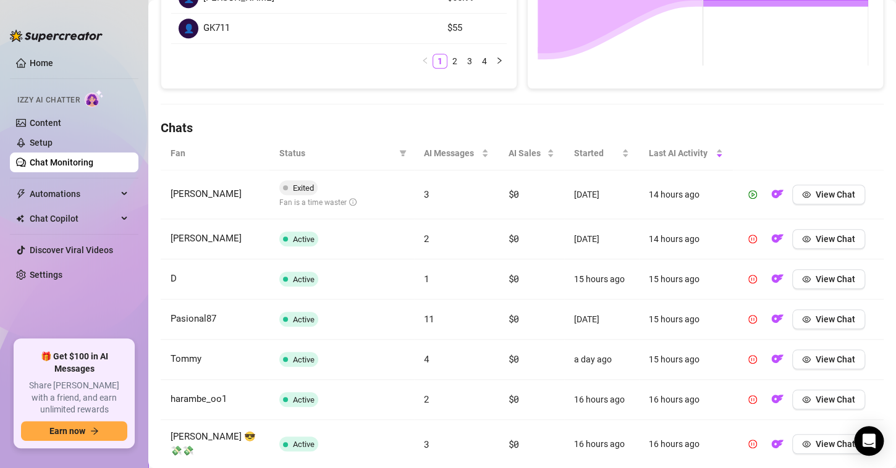
scroll to position [509, 0]
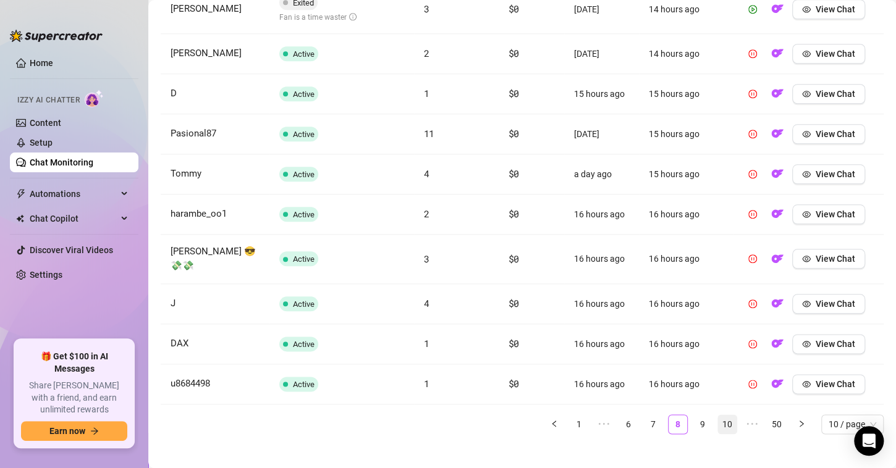
click at [694, 415] on link "9" at bounding box center [702, 424] width 19 height 19
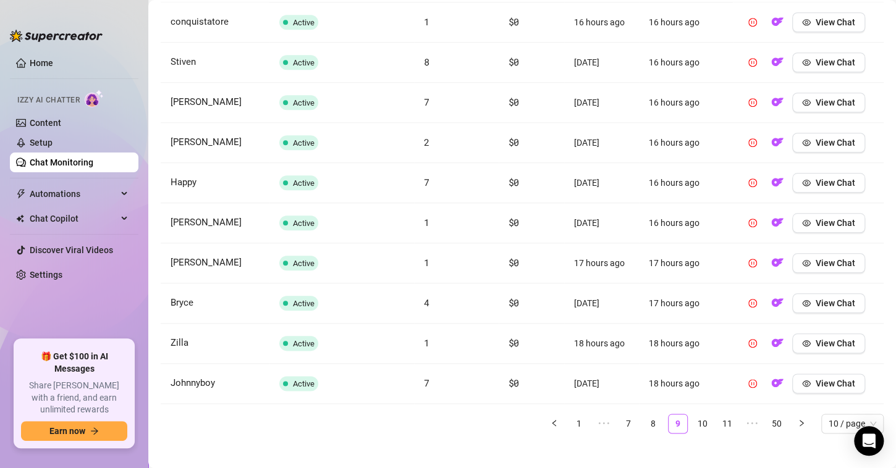
scroll to position [501, 0]
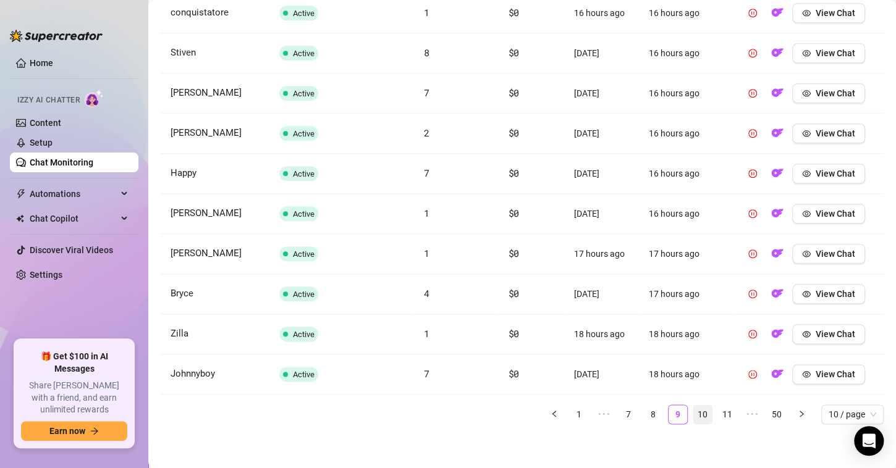
click at [699, 413] on link "10" at bounding box center [702, 414] width 19 height 19
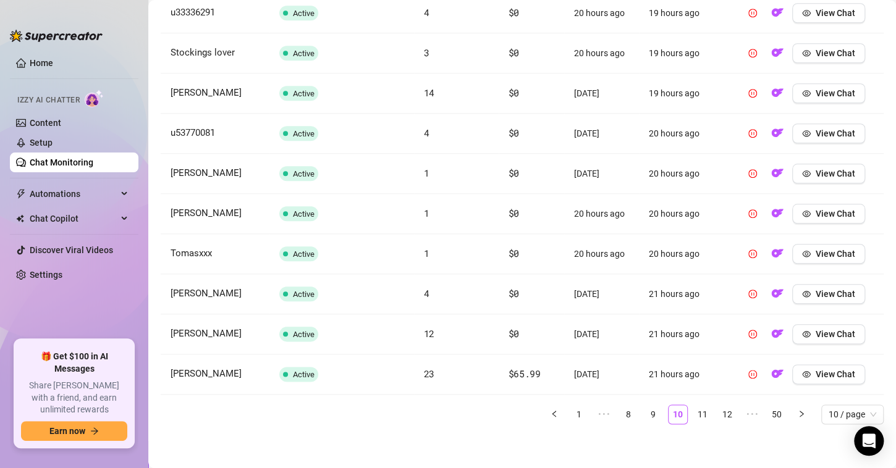
click at [698, 413] on link "11" at bounding box center [702, 414] width 19 height 19
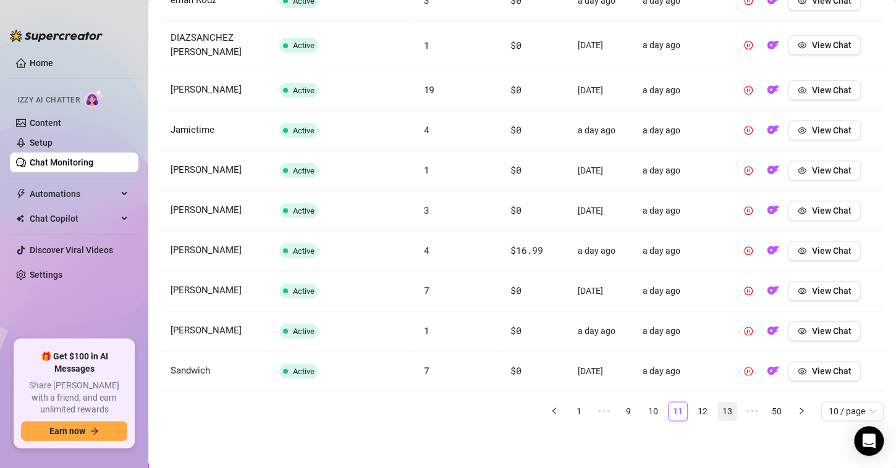
click at [696, 412] on link "12" at bounding box center [702, 411] width 19 height 19
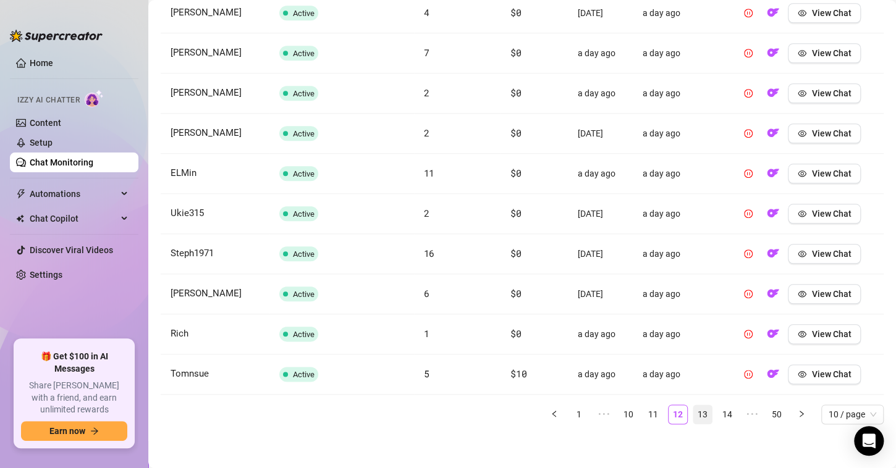
click at [700, 408] on link "13" at bounding box center [702, 414] width 19 height 19
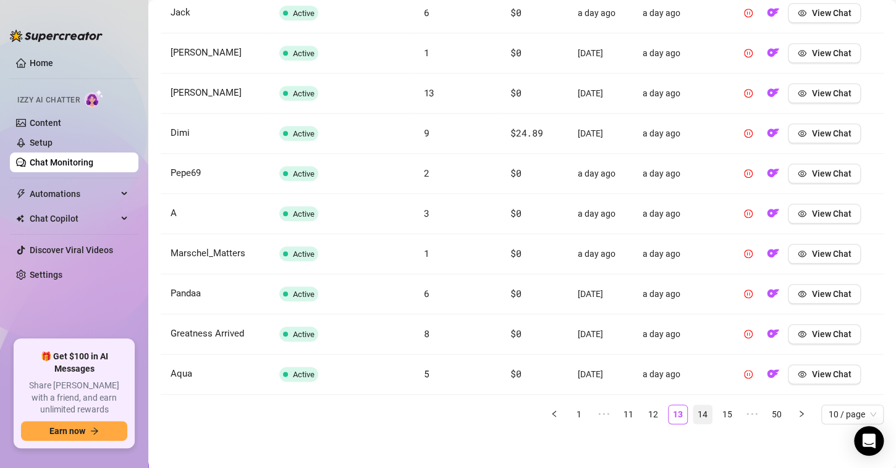
click at [693, 413] on link "14" at bounding box center [702, 414] width 19 height 19
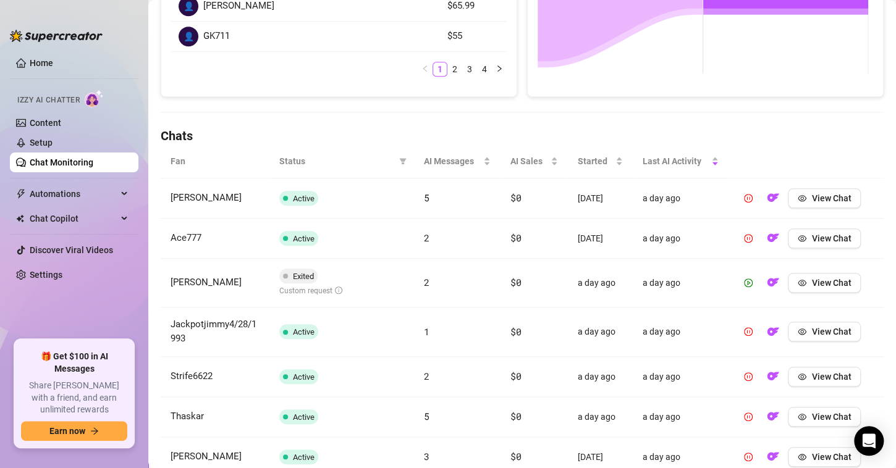
scroll to position [519, 0]
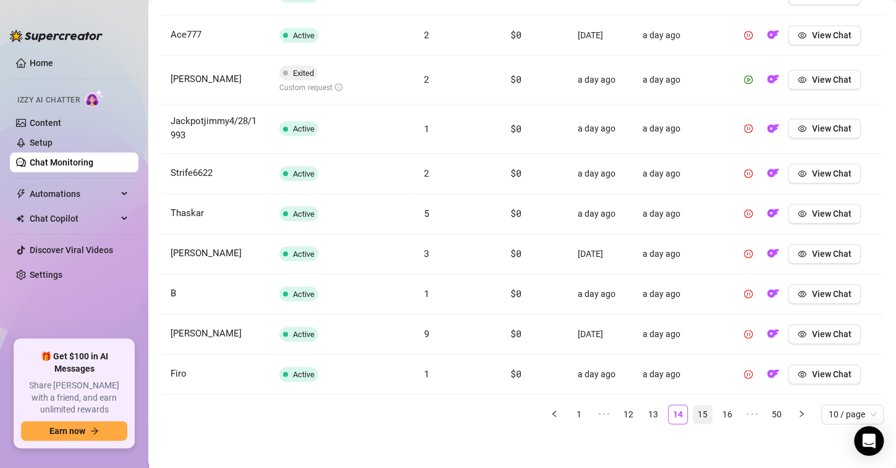
click at [694, 412] on link "15" at bounding box center [702, 414] width 19 height 19
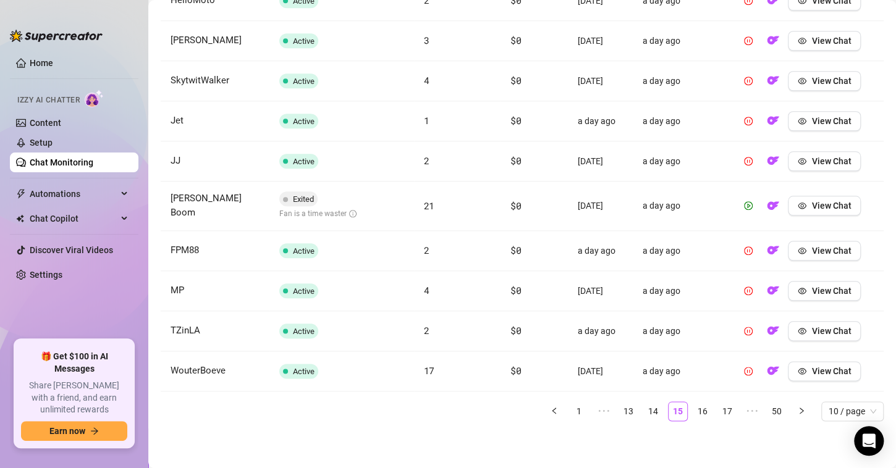
scroll to position [509, 0]
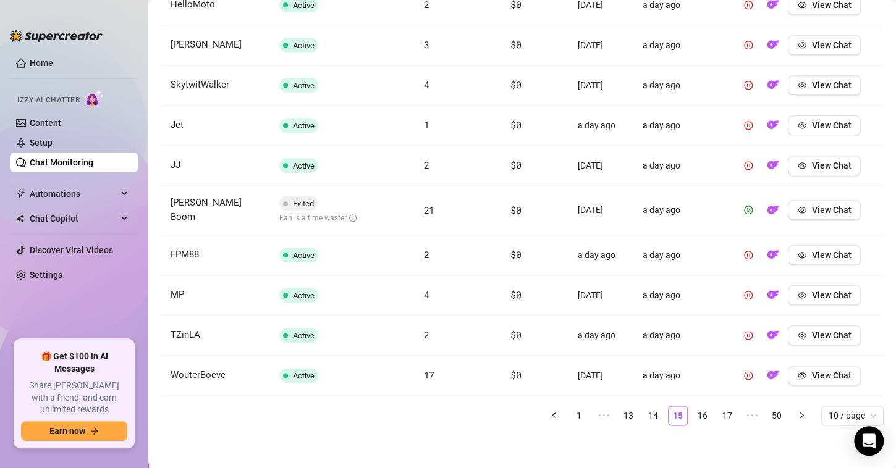
drag, startPoint x: 565, startPoint y: 407, endPoint x: 554, endPoint y: 427, distance: 22.7
click at [570, 407] on link "1" at bounding box center [579, 416] width 19 height 19
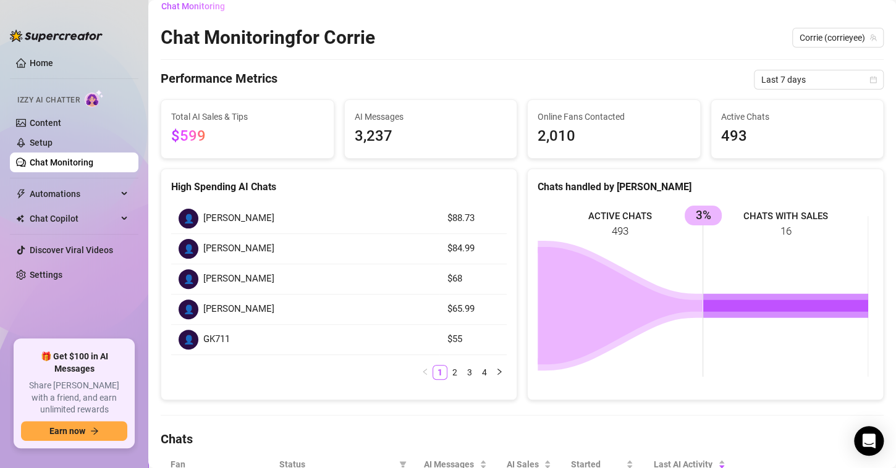
scroll to position [0, 0]
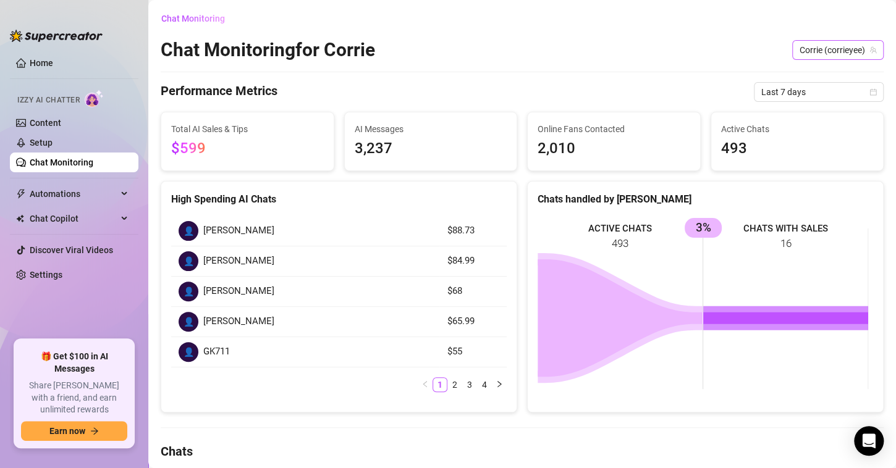
click at [857, 48] on span "Corrie (corrieyee)" at bounding box center [838, 50] width 77 height 19
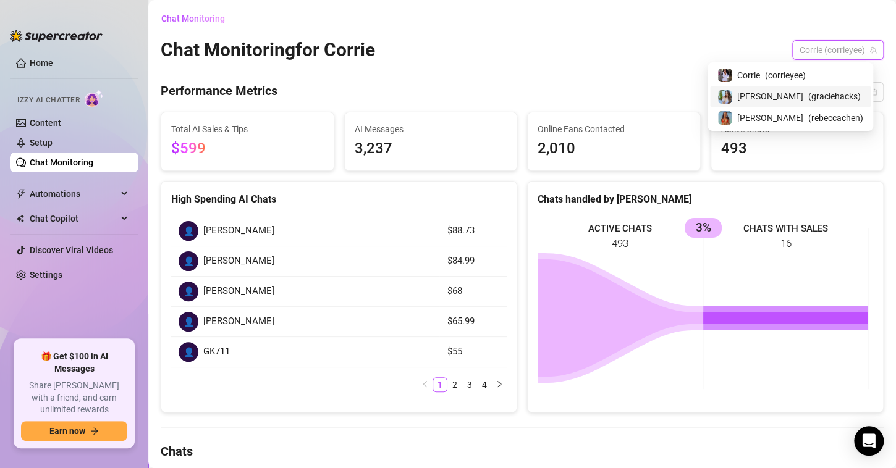
click at [834, 92] on span "( graciehacks )" at bounding box center [834, 97] width 53 height 14
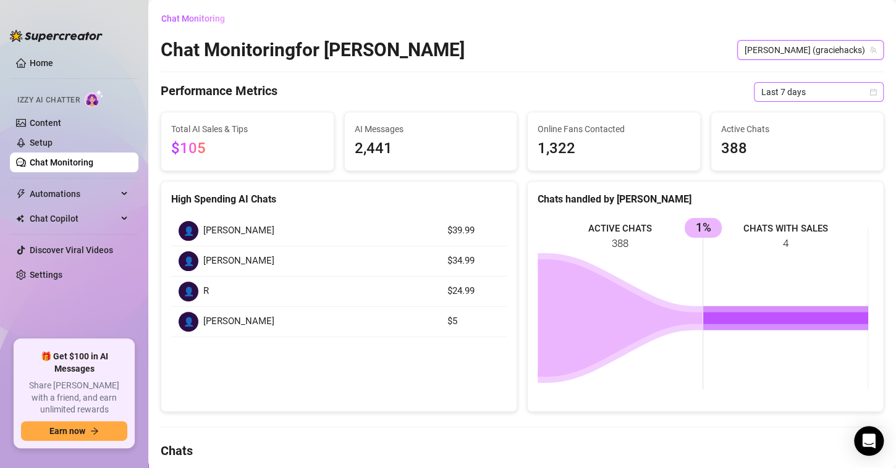
click at [832, 87] on span "Last 7 days" at bounding box center [818, 92] width 115 height 19
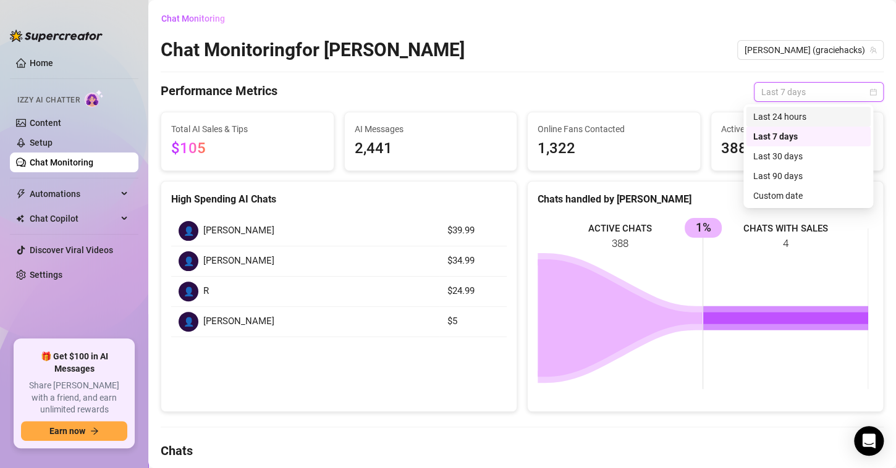
click at [691, 67] on div "Chat Monitoring Chat Monitoring for [PERSON_NAME] (graciehacks) Performance Met…" at bounding box center [522, 477] width 723 height 936
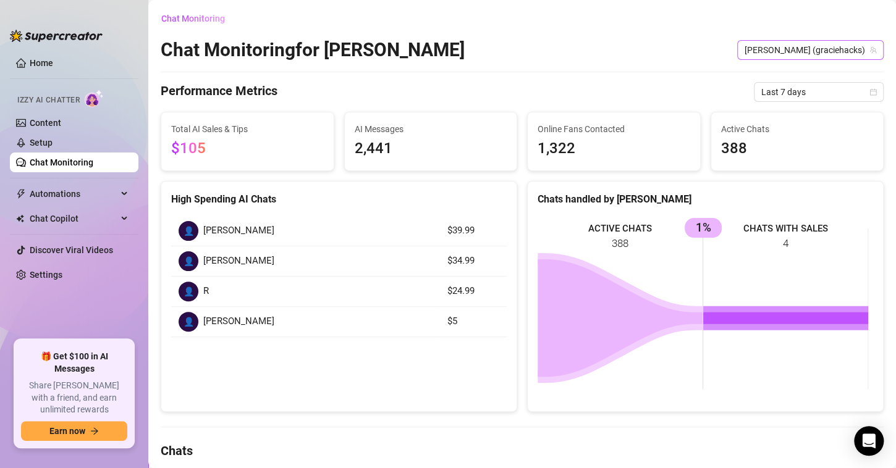
click at [800, 52] on span "[PERSON_NAME] (graciehacks)" at bounding box center [811, 50] width 132 height 19
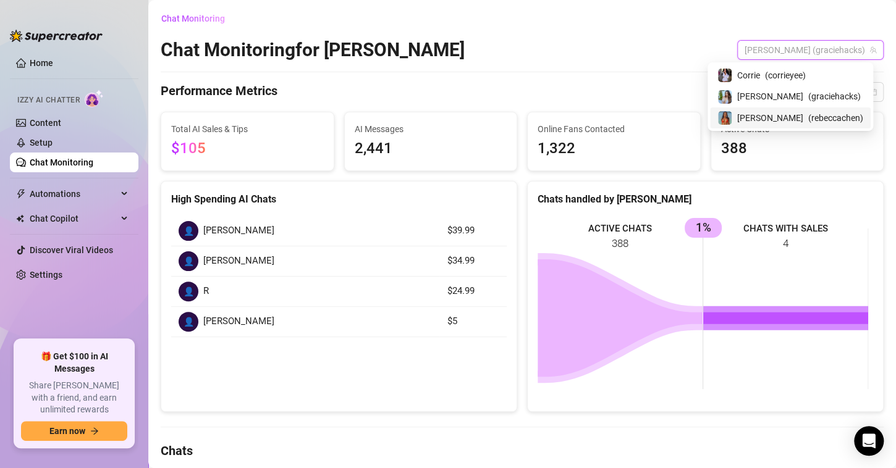
click at [788, 119] on span "[PERSON_NAME]" at bounding box center [770, 118] width 66 height 14
